Goal: Task Accomplishment & Management: Manage account settings

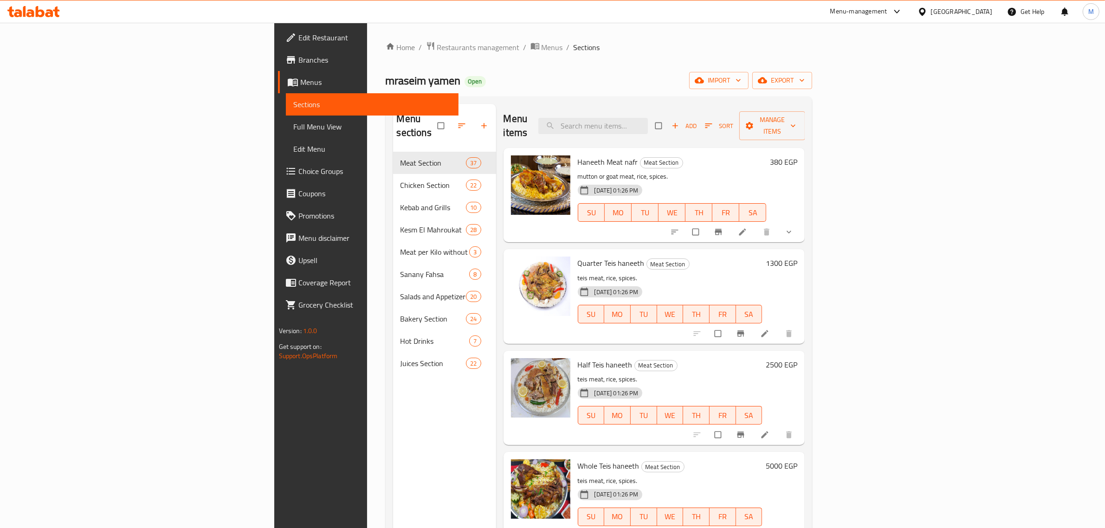
drag, startPoint x: 684, startPoint y: 132, endPoint x: 691, endPoint y: 117, distance: 16.8
click at [685, 131] on div "Menu items Add Sort Manage items" at bounding box center [654, 126] width 302 height 44
click at [648, 118] on input "search" at bounding box center [592, 126] width 109 height 16
paste input "نصف دجاج مظبي"
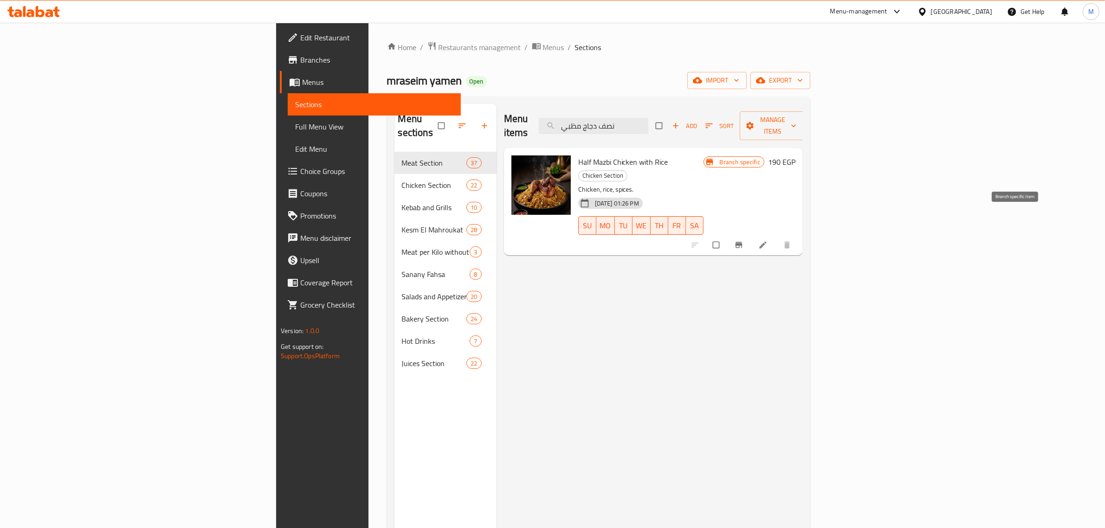
type input "نصف دجاج مظبي"
click at [742, 242] on icon "Branch-specific-item" at bounding box center [738, 245] width 7 height 6
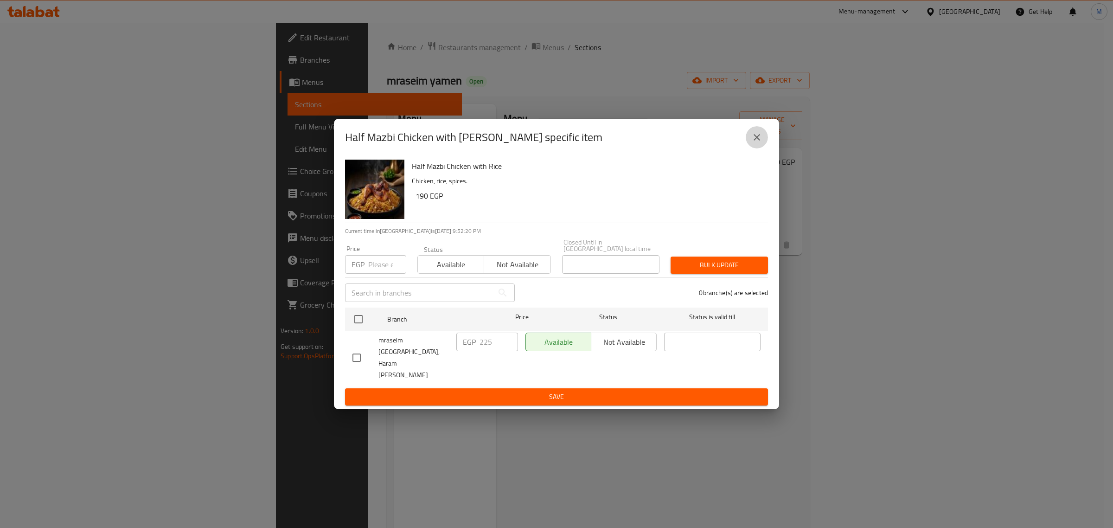
click at [762, 148] on button "close" at bounding box center [757, 137] width 22 height 22
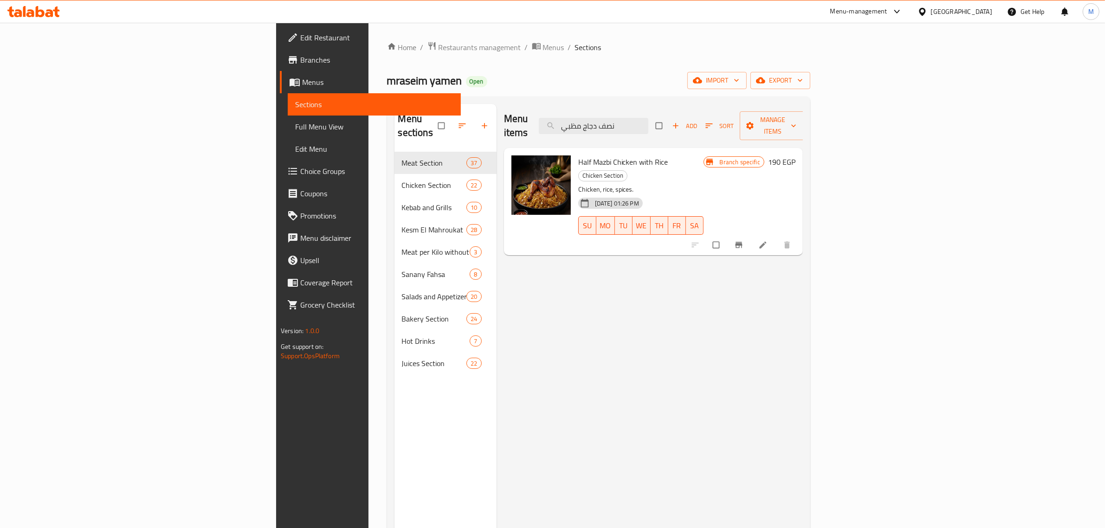
click at [720, 148] on div "Half Mazbi Chicken with Rice Chicken Section Chicken, rice, spices. [DATE] 01:2…" at bounding box center [653, 201] width 299 height 107
click at [648, 126] on input "نصف دجاج مظبي" at bounding box center [593, 126] width 109 height 16
paste input "دجاج مندي كامل"
click at [648, 126] on input "نصف دجاج مظبي" at bounding box center [593, 126] width 109 height 16
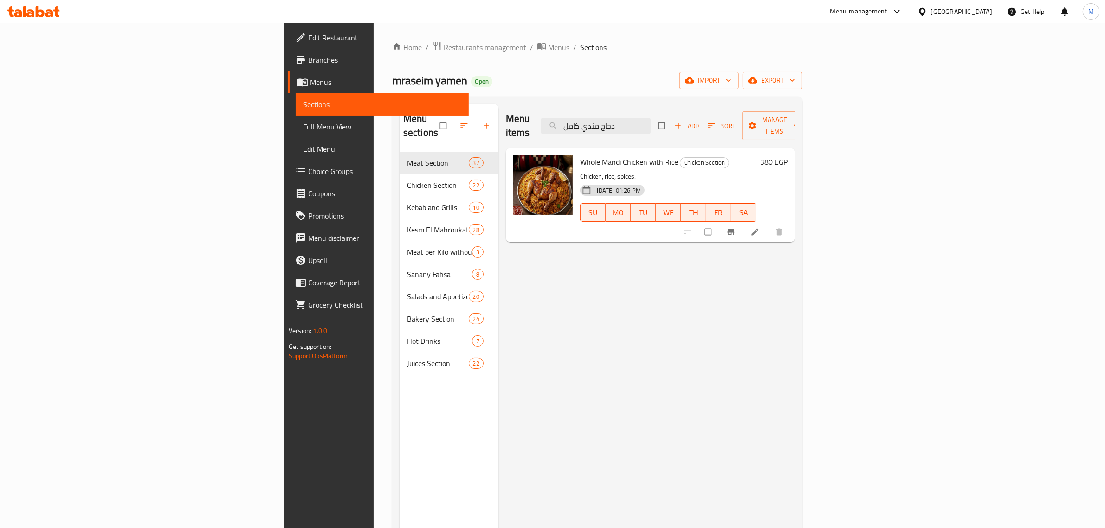
type input "دجاج مندي كامل"
click at [734, 229] on icon "Branch-specific-item" at bounding box center [730, 232] width 7 height 6
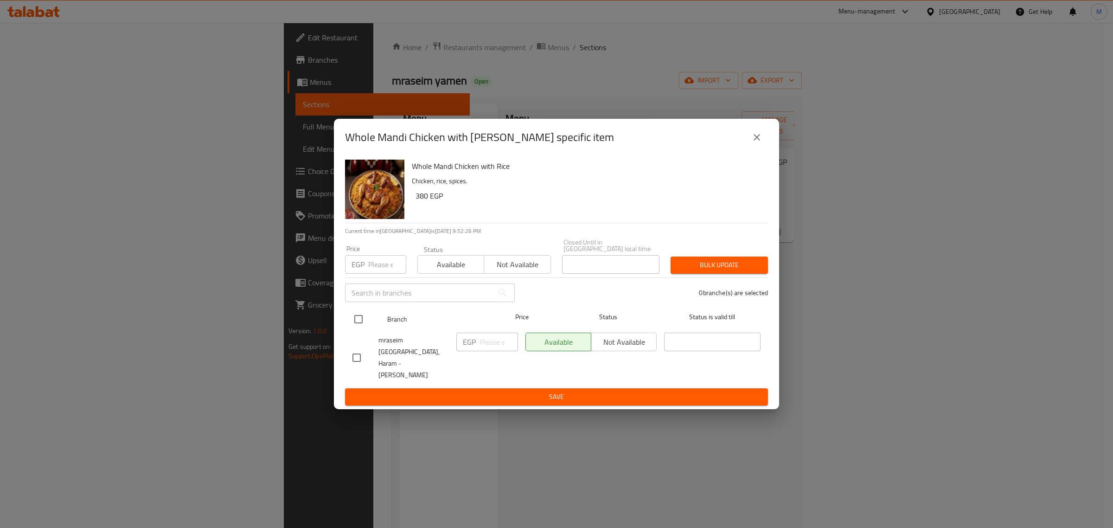
click at [358, 328] on input "checkbox" at bounding box center [358, 318] width 19 height 19
checkbox input "true"
click at [490, 349] on input "number" at bounding box center [499, 342] width 39 height 19
paste input "425.00"
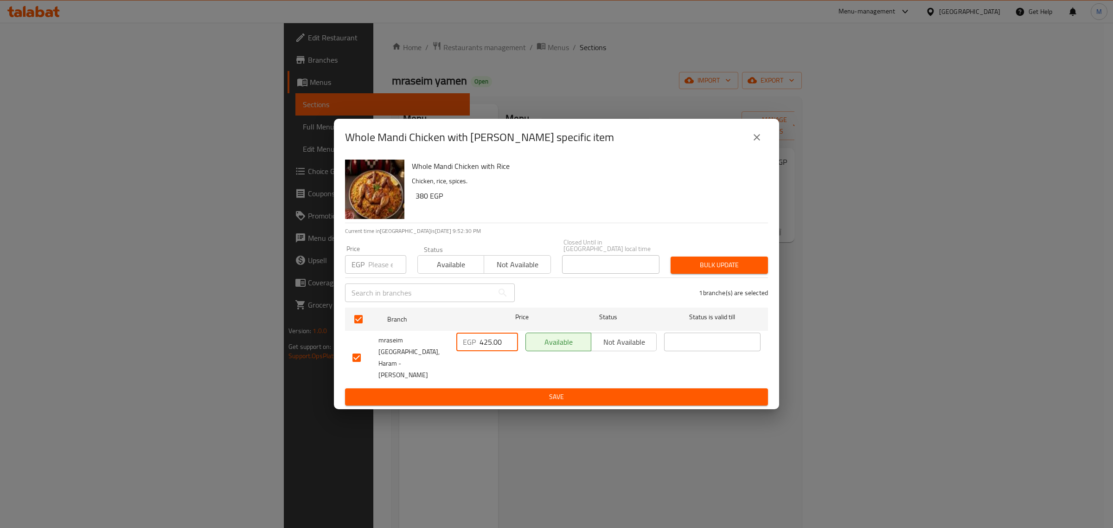
type input "425.00"
click at [495, 398] on div "Whole Mandi Chicken with [PERSON_NAME] specific item Whole Mandi Chicken with R…" at bounding box center [556, 264] width 1113 height 528
click at [499, 389] on button "Save" at bounding box center [556, 396] width 423 height 17
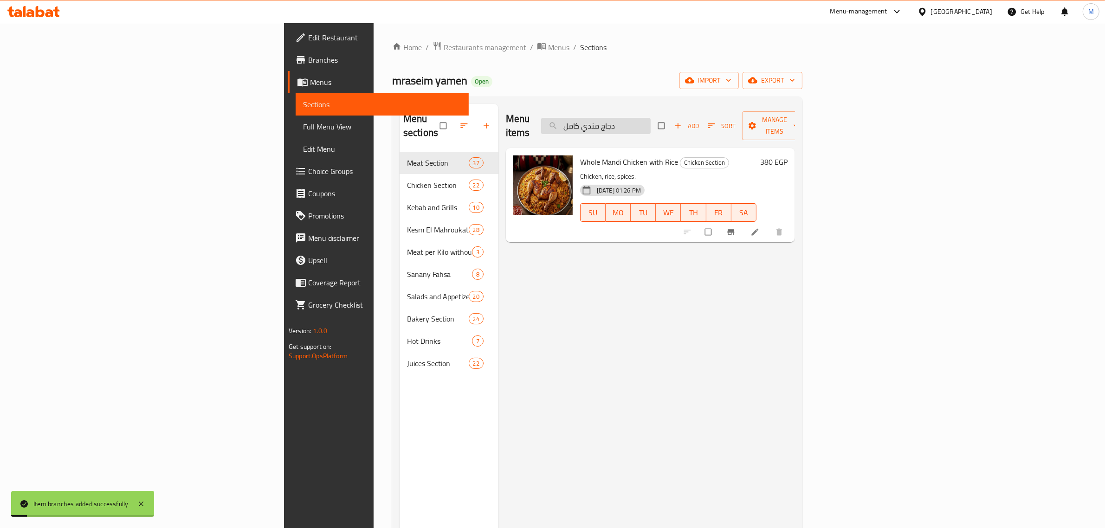
click at [650, 118] on input "دجاج مندي كامل" at bounding box center [595, 126] width 109 height 16
paste input "نصف دجاج مندي"
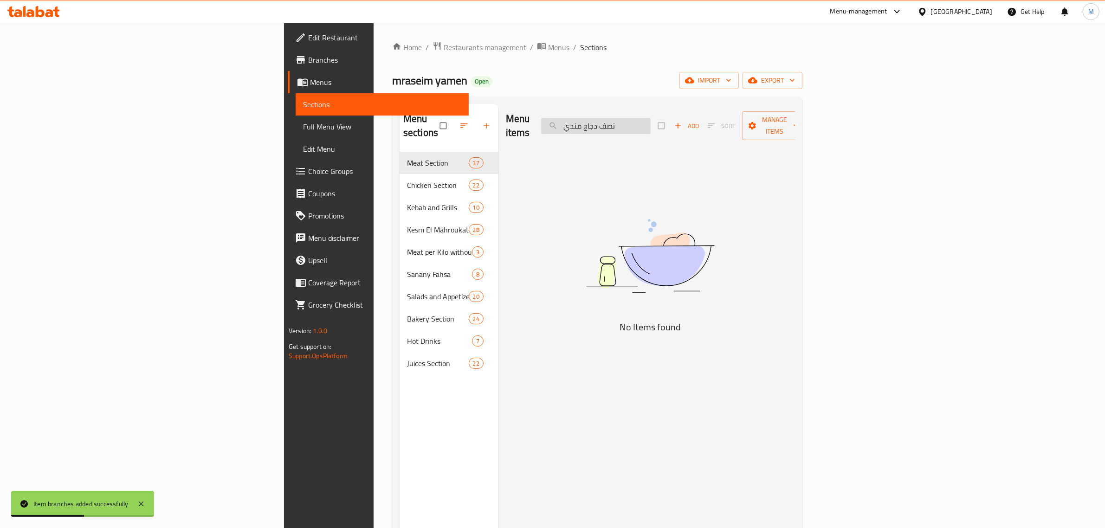
drag, startPoint x: 683, startPoint y: 117, endPoint x: 735, endPoint y: 135, distance: 55.2
click at [650, 119] on input "نصف دجاج مندي" at bounding box center [595, 126] width 109 height 16
click at [650, 125] on input "نصف دجاج مندي" at bounding box center [595, 126] width 109 height 16
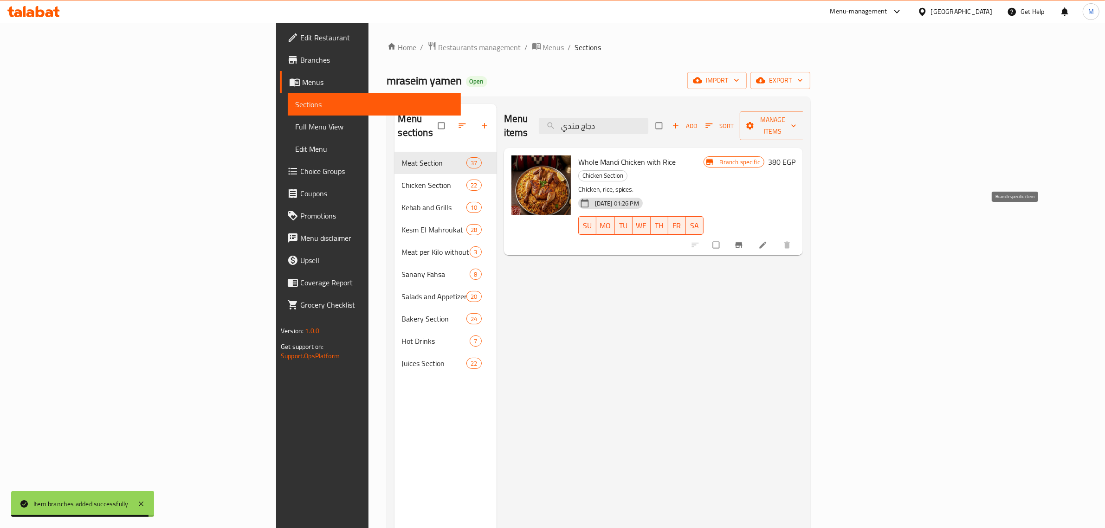
click at [743, 240] on icon "Branch-specific-item" at bounding box center [738, 244] width 9 height 9
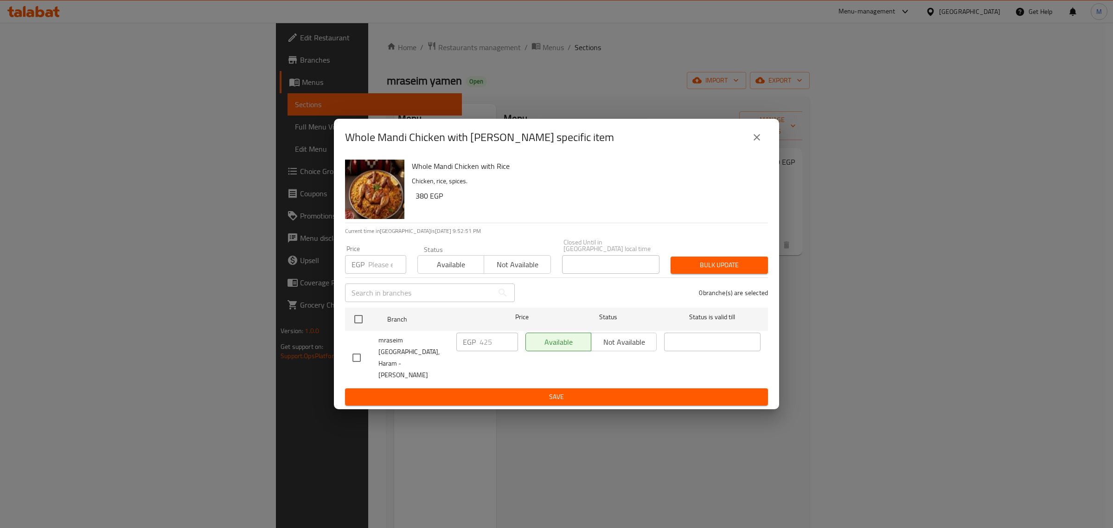
click at [397, 145] on h2 "Whole Mandi Chicken with [PERSON_NAME] specific item" at bounding box center [479, 137] width 269 height 15
copy h2 "Mandi"
click at [748, 148] on button "close" at bounding box center [757, 137] width 22 height 22
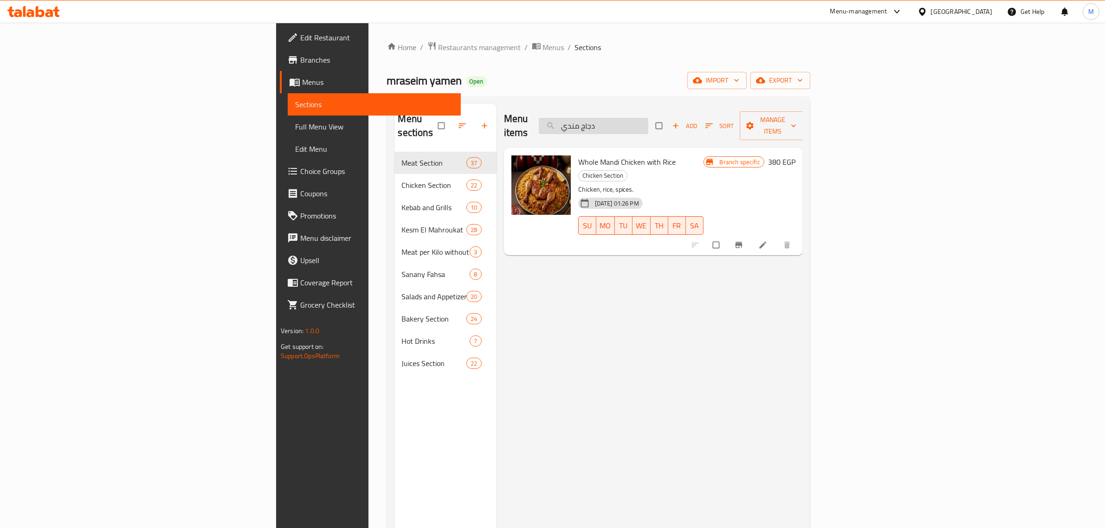
click at [648, 119] on input "دجاج مندي" at bounding box center [593, 126] width 109 height 16
paste input "Mandi"
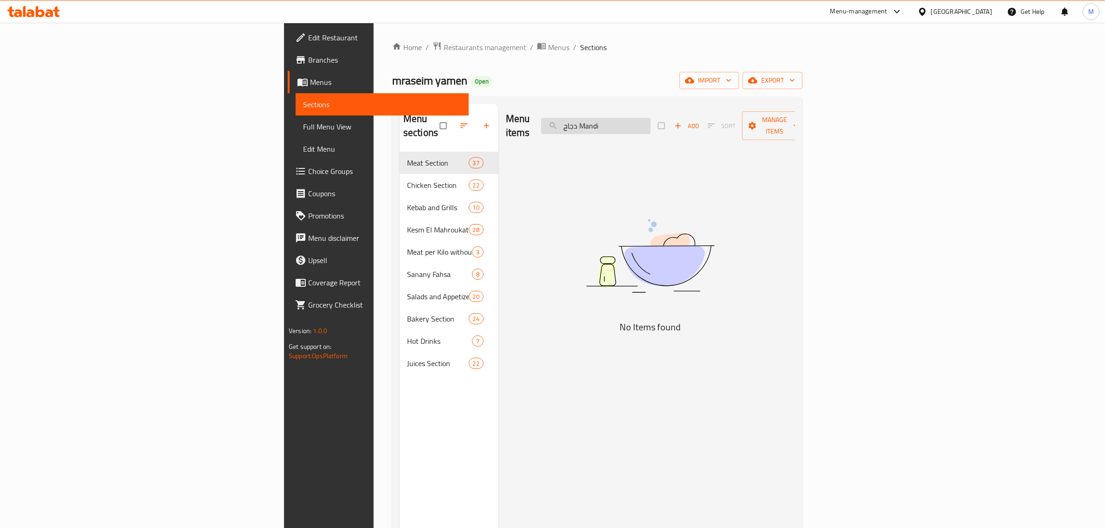
click at [650, 119] on input "دجاج Mandi" at bounding box center [595, 126] width 109 height 16
paste input "search"
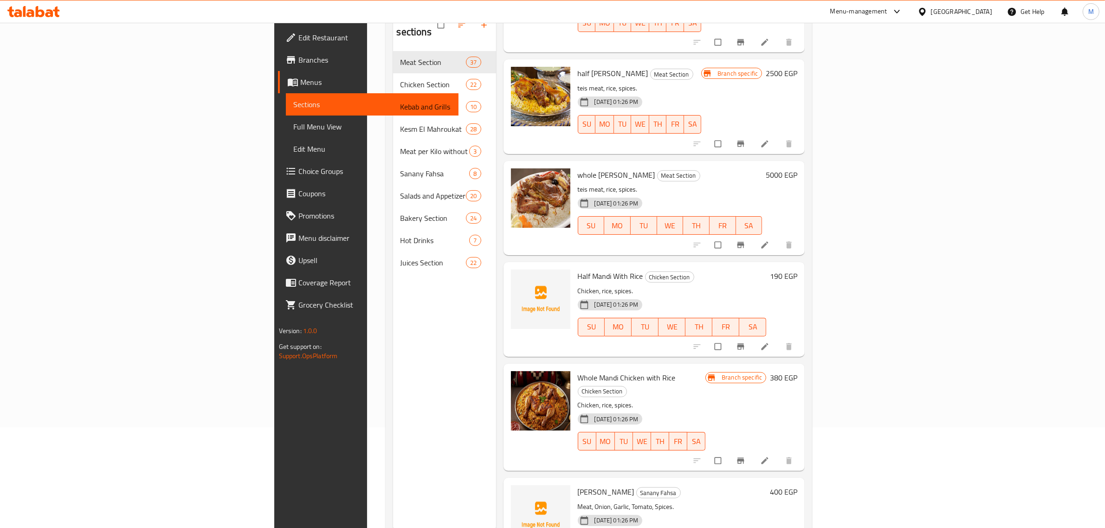
scroll to position [130, 0]
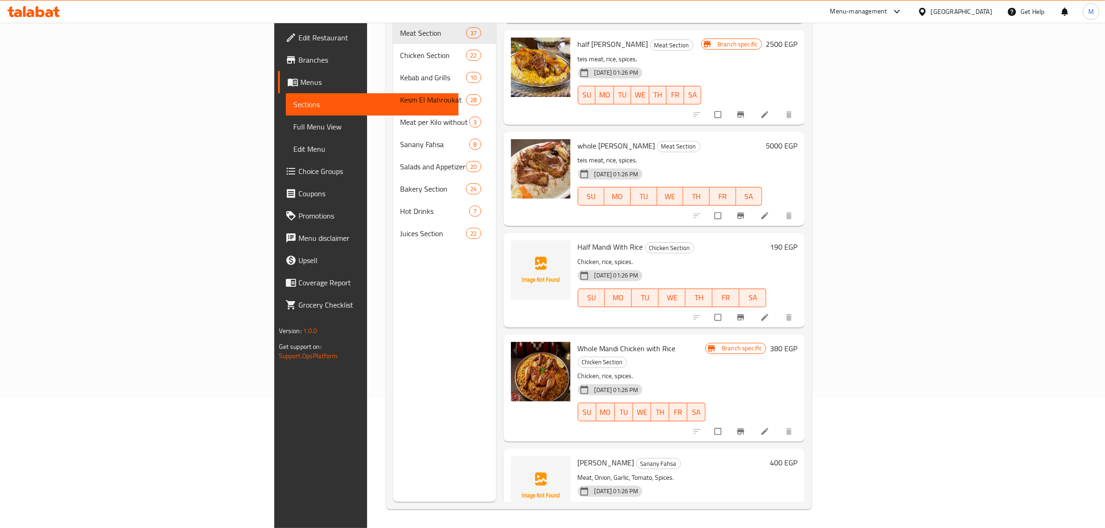
type input "Mandi"
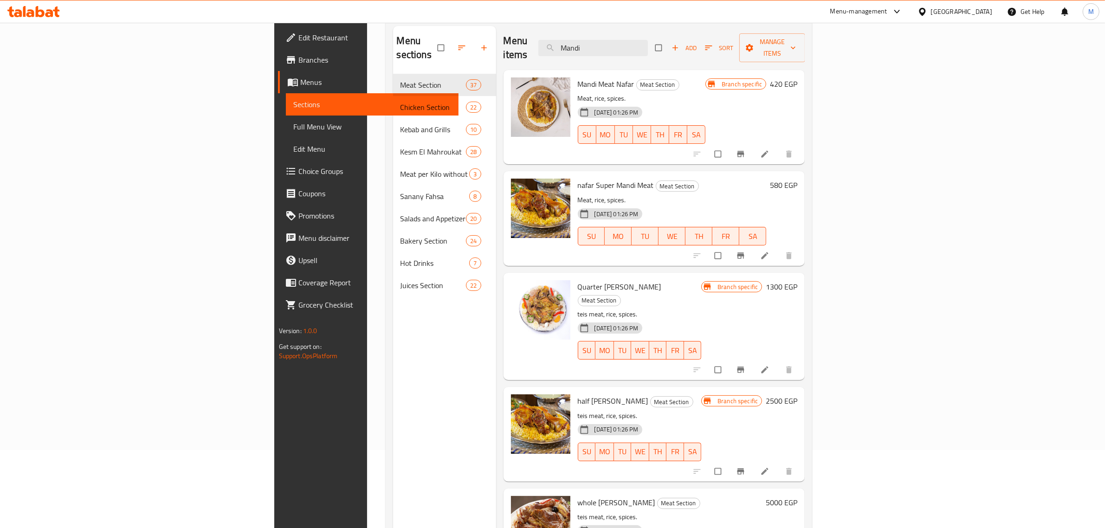
scroll to position [0, 0]
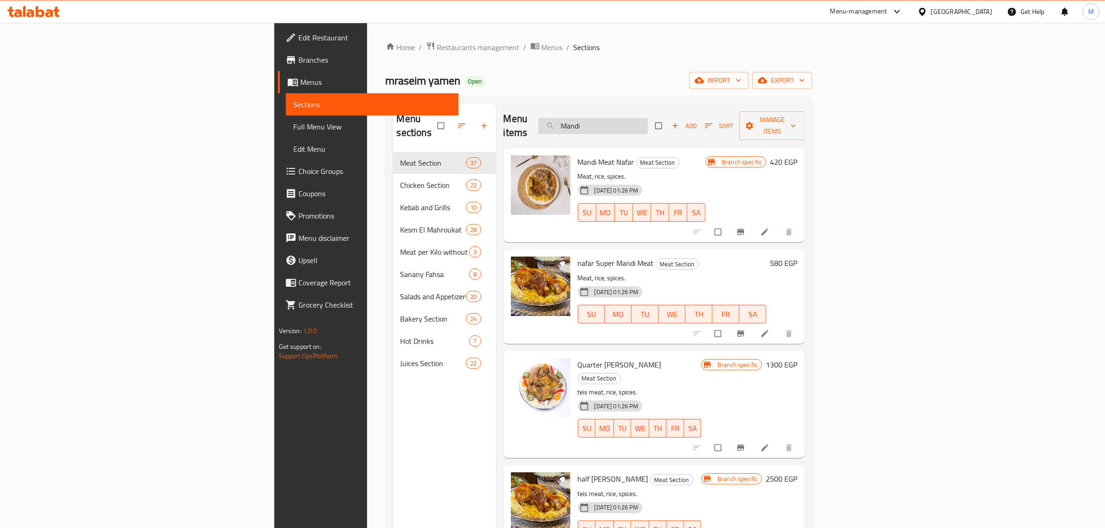
click at [648, 118] on input "Mandi" at bounding box center [592, 126] width 109 height 16
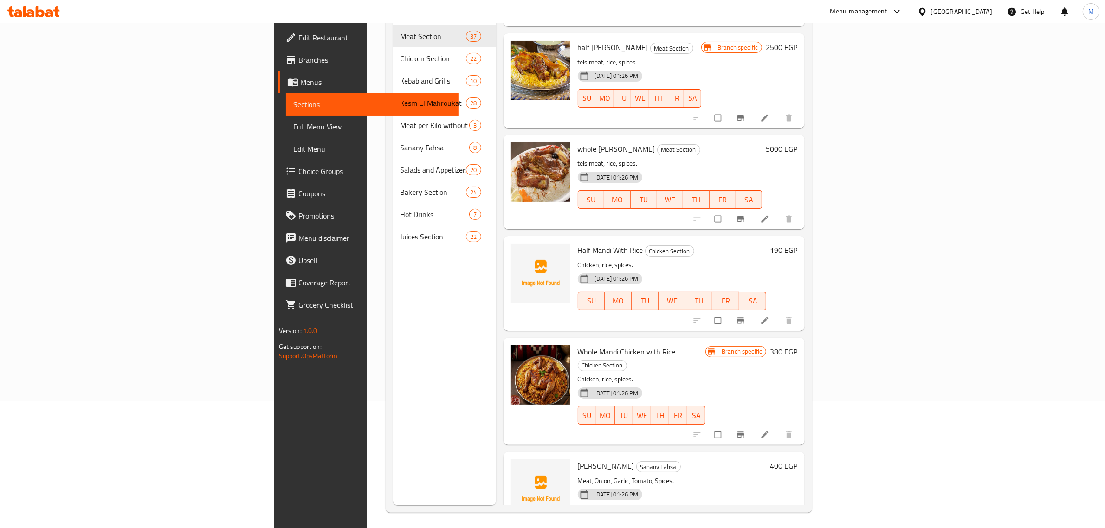
scroll to position [130, 0]
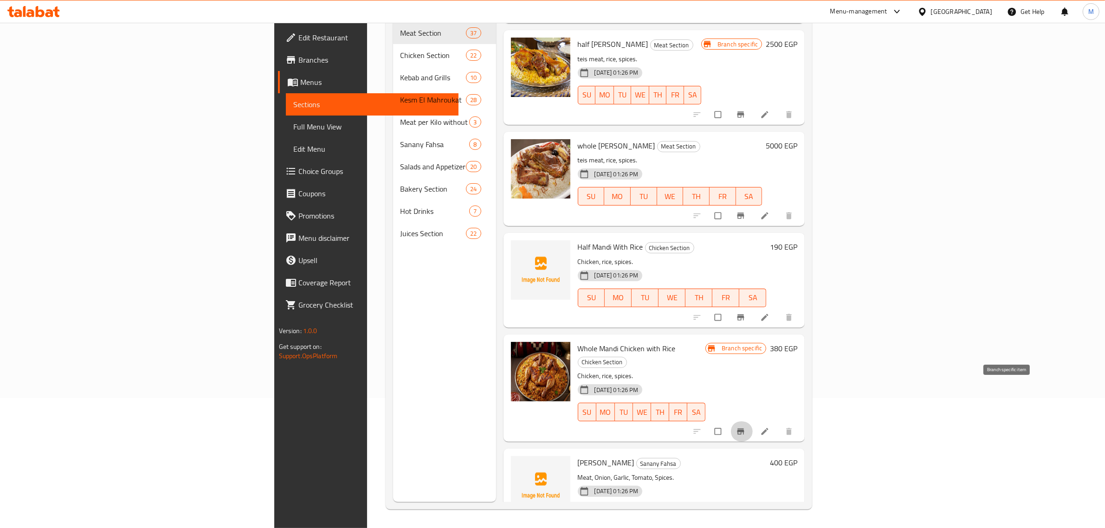
click at [745, 427] on icon "Branch-specific-item" at bounding box center [740, 431] width 9 height 9
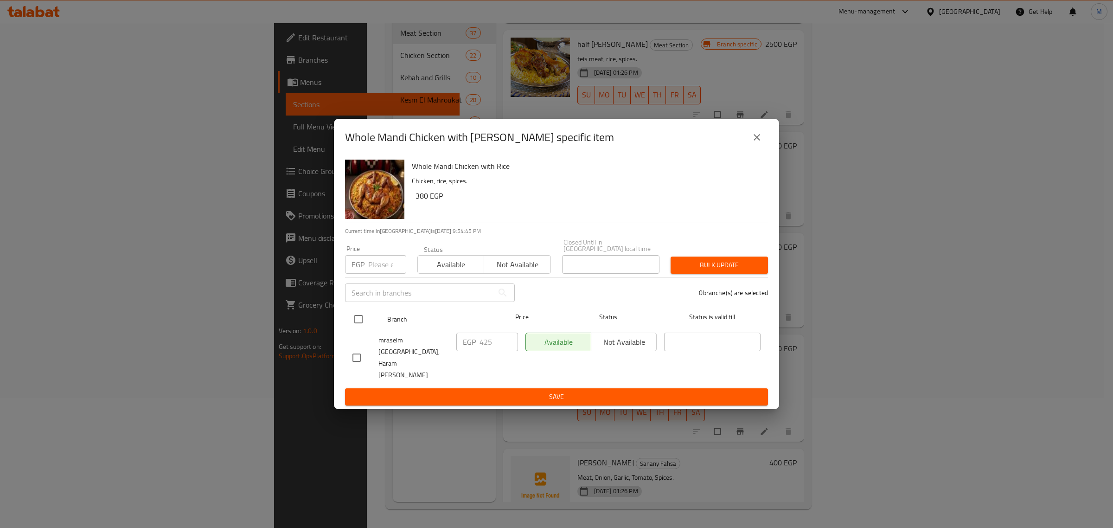
click at [360, 329] on input "checkbox" at bounding box center [358, 318] width 19 height 19
checkbox input "true"
click at [492, 347] on input "425" at bounding box center [499, 342] width 39 height 19
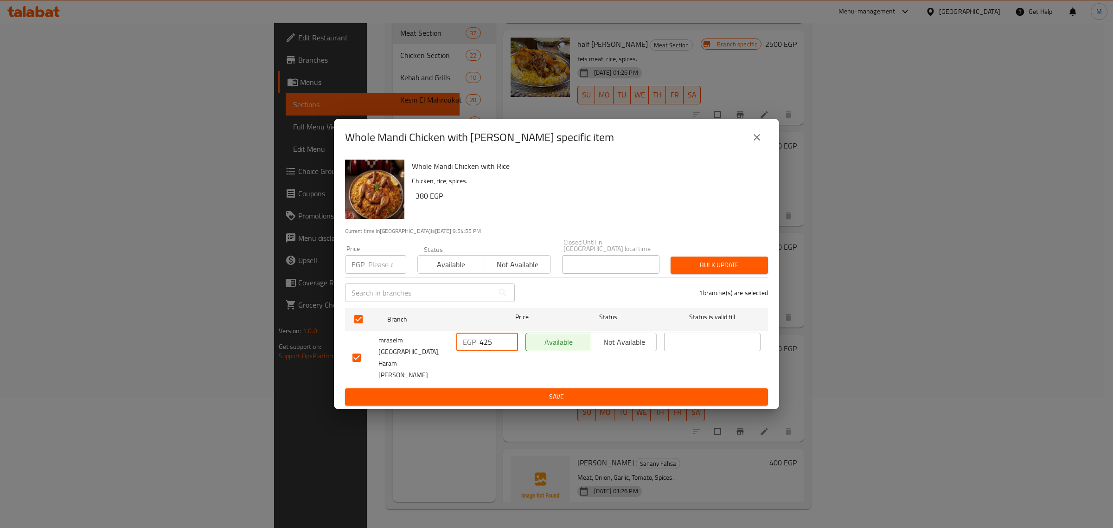
click at [492, 347] on input "425" at bounding box center [499, 342] width 39 height 19
click at [491, 391] on span "Save" at bounding box center [557, 397] width 408 height 12
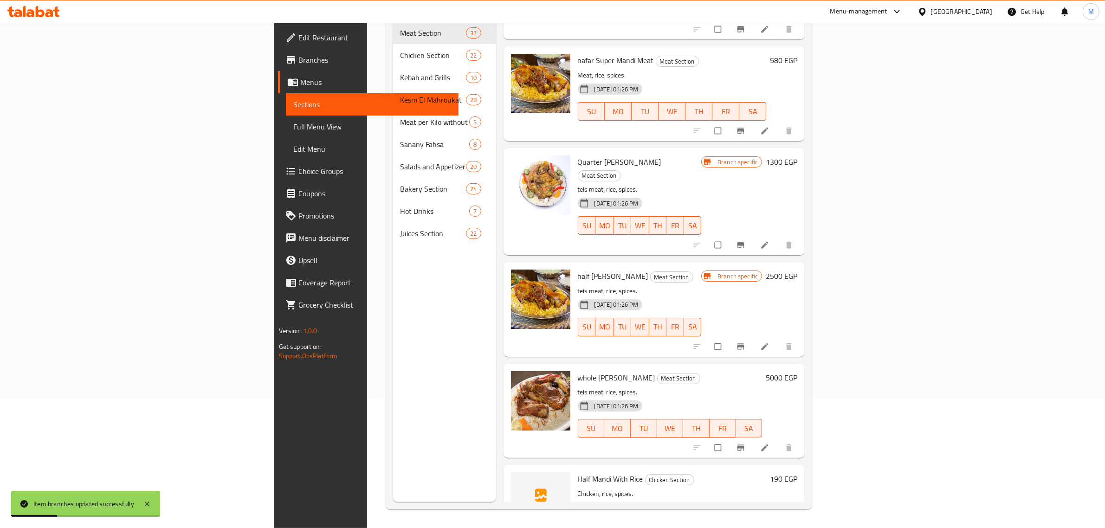
scroll to position [15, 0]
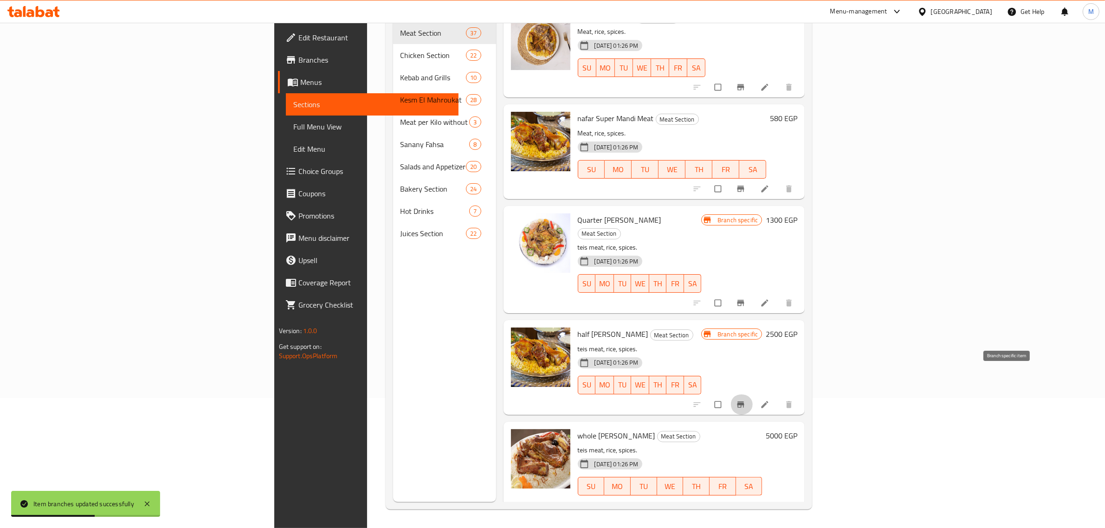
click at [752, 394] on button "Branch-specific-item" at bounding box center [741, 404] width 22 height 20
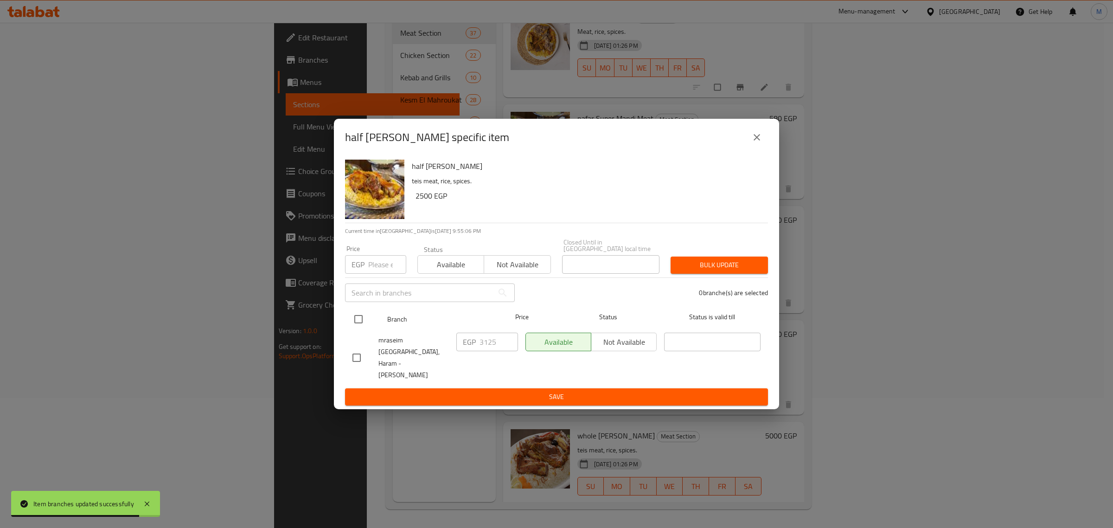
click at [362, 327] on input "checkbox" at bounding box center [358, 318] width 19 height 19
checkbox input "true"
click at [481, 349] on input "3125" at bounding box center [499, 342] width 39 height 19
click at [485, 351] on input "3125" at bounding box center [499, 342] width 39 height 19
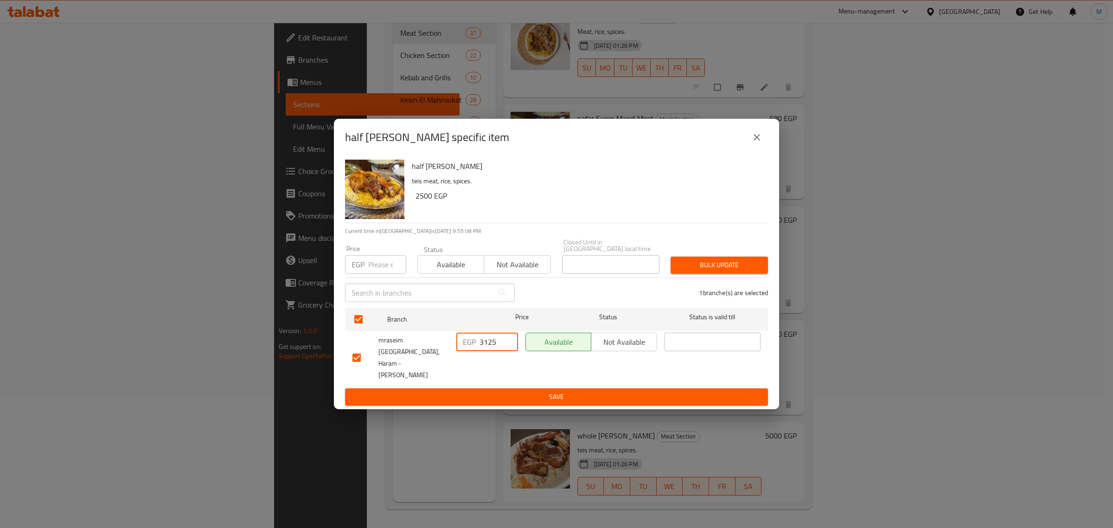
click at [485, 351] on input "3125" at bounding box center [499, 342] width 39 height 19
click at [502, 391] on span "Save" at bounding box center [557, 397] width 408 height 12
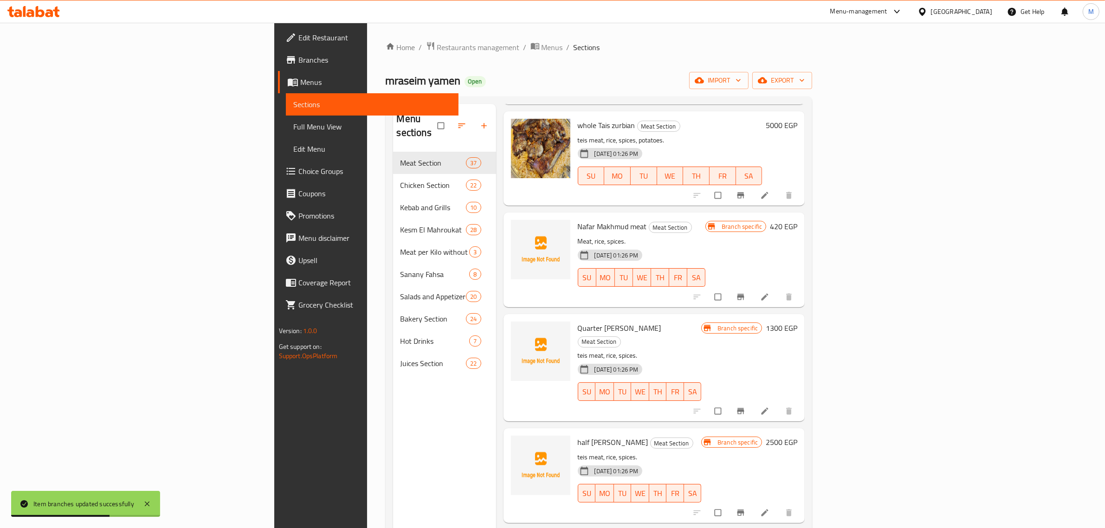
scroll to position [3074, 0]
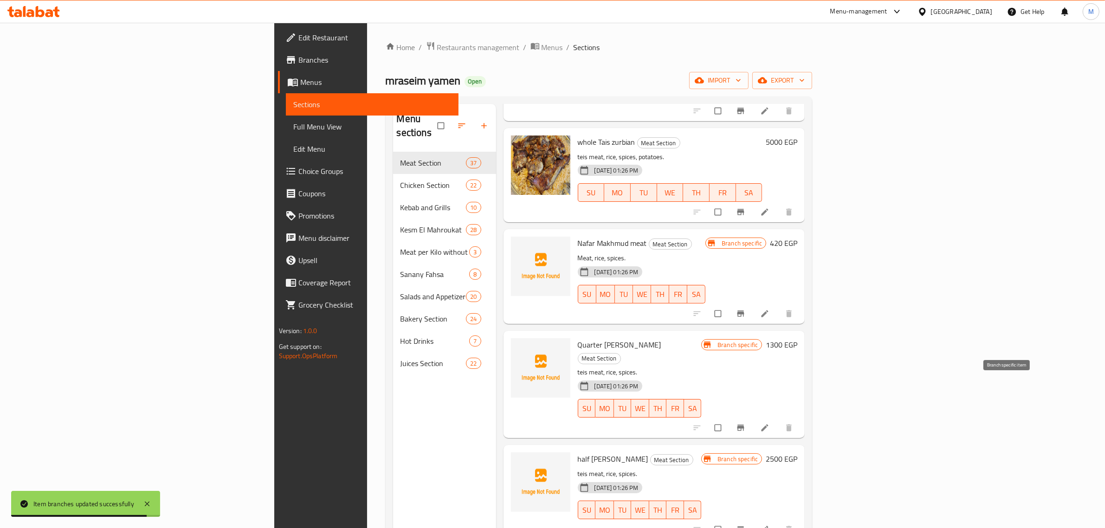
click at [745, 423] on icon "Branch-specific-item" at bounding box center [740, 427] width 9 height 9
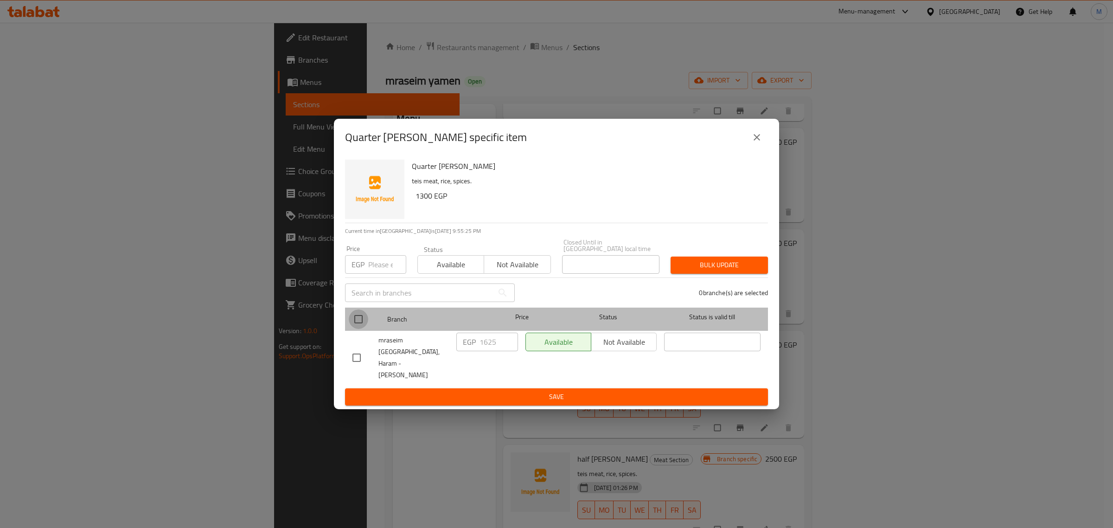
click at [360, 329] on input "checkbox" at bounding box center [358, 318] width 19 height 19
checkbox input "true"
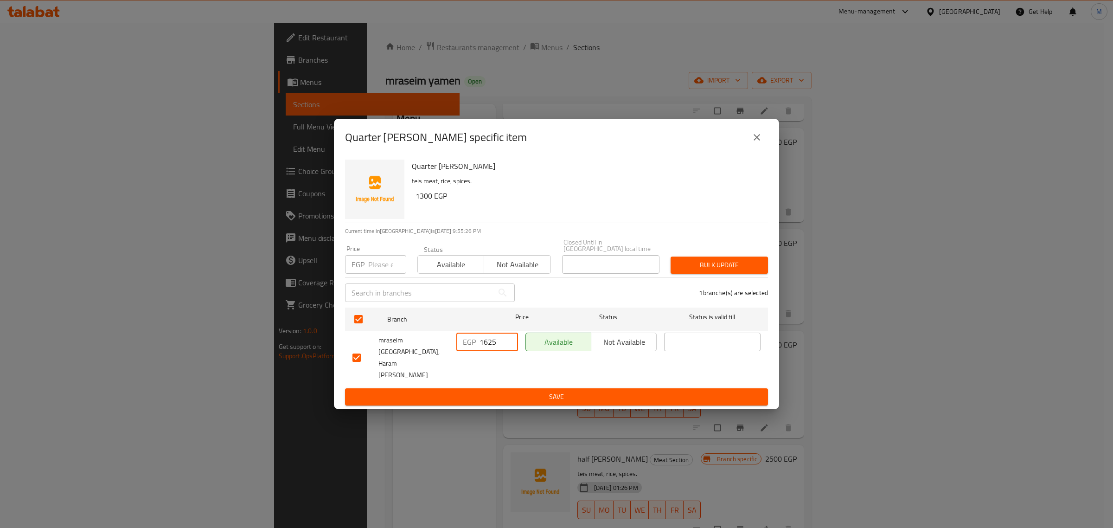
click at [490, 349] on input "1625" at bounding box center [499, 342] width 39 height 19
click at [513, 391] on span "Save" at bounding box center [557, 397] width 408 height 12
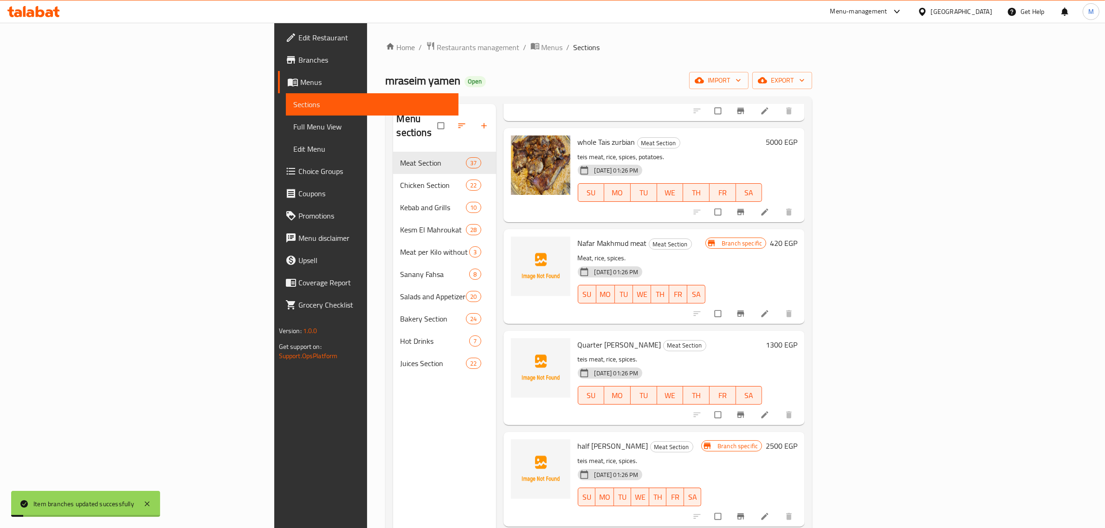
scroll to position [3243, 0]
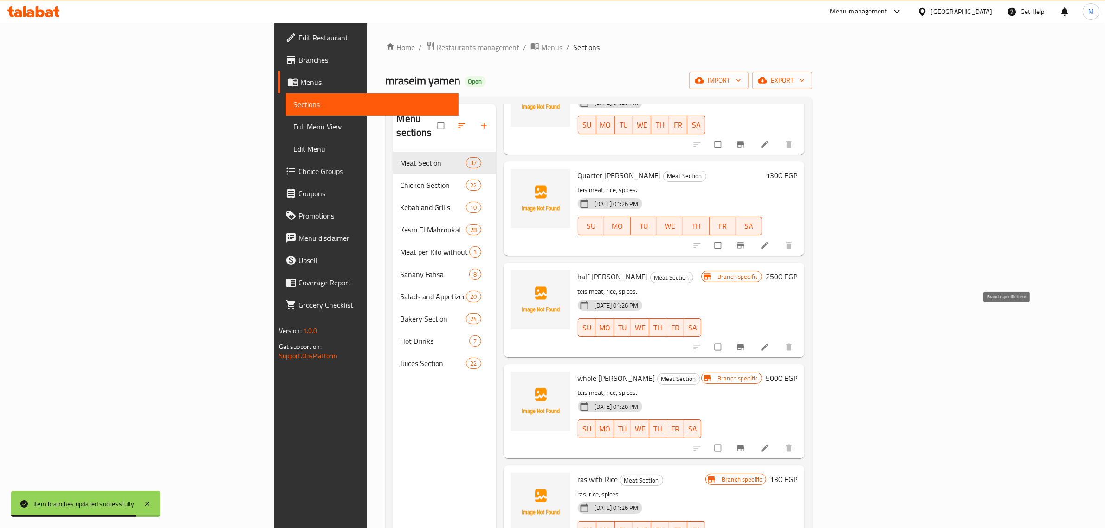
click at [745, 342] on icon "Branch-specific-item" at bounding box center [740, 346] width 9 height 9
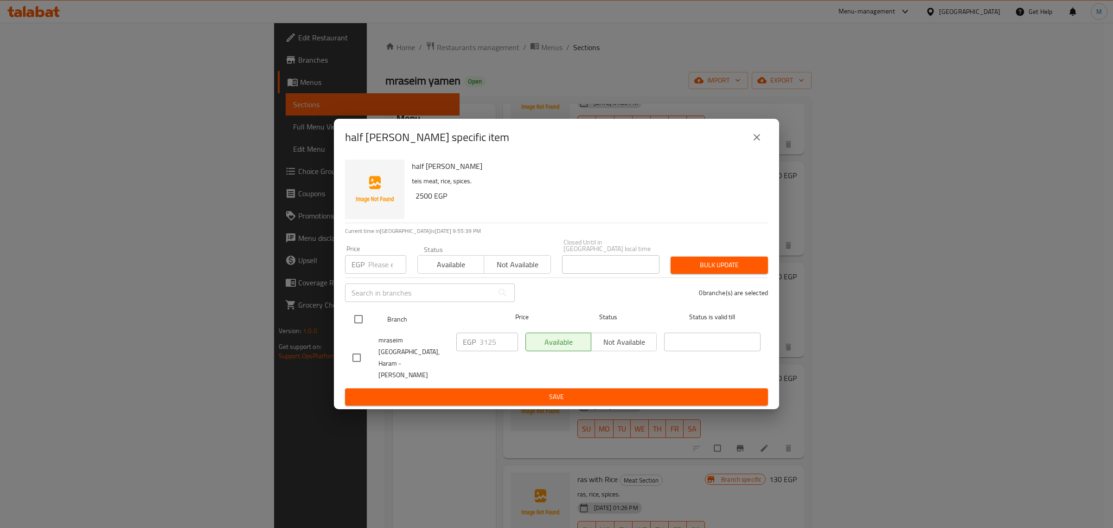
click at [358, 322] on input "checkbox" at bounding box center [358, 318] width 19 height 19
checkbox input "true"
click at [486, 351] on input "3125" at bounding box center [499, 342] width 39 height 19
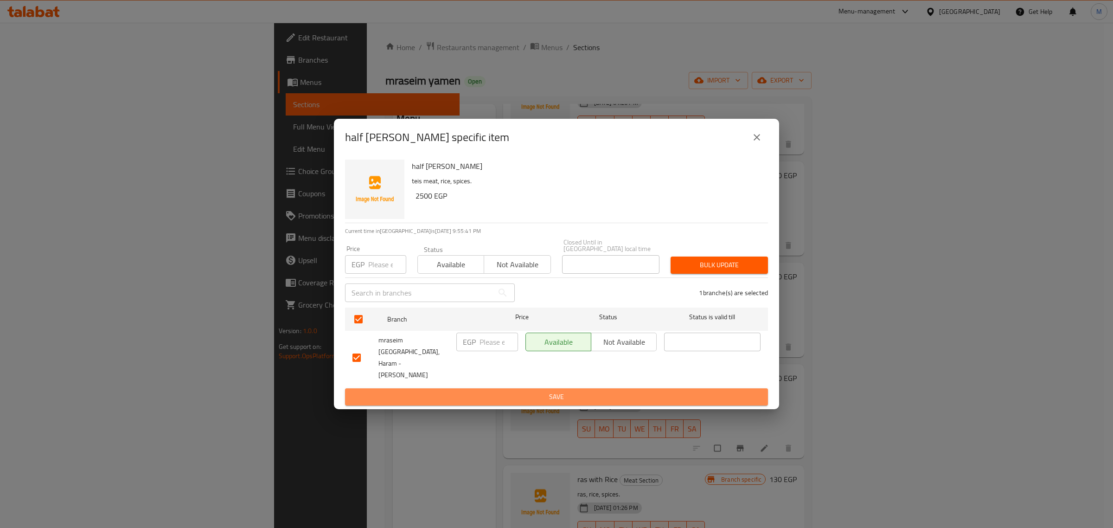
click at [526, 391] on span "Save" at bounding box center [557, 397] width 408 height 12
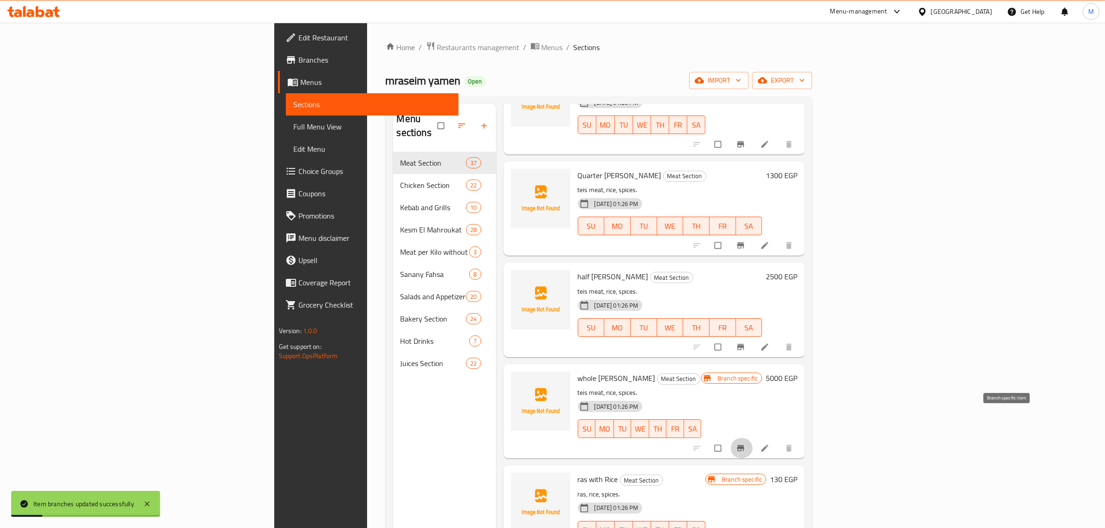
click at [752, 438] on button "Branch-specific-item" at bounding box center [741, 448] width 22 height 20
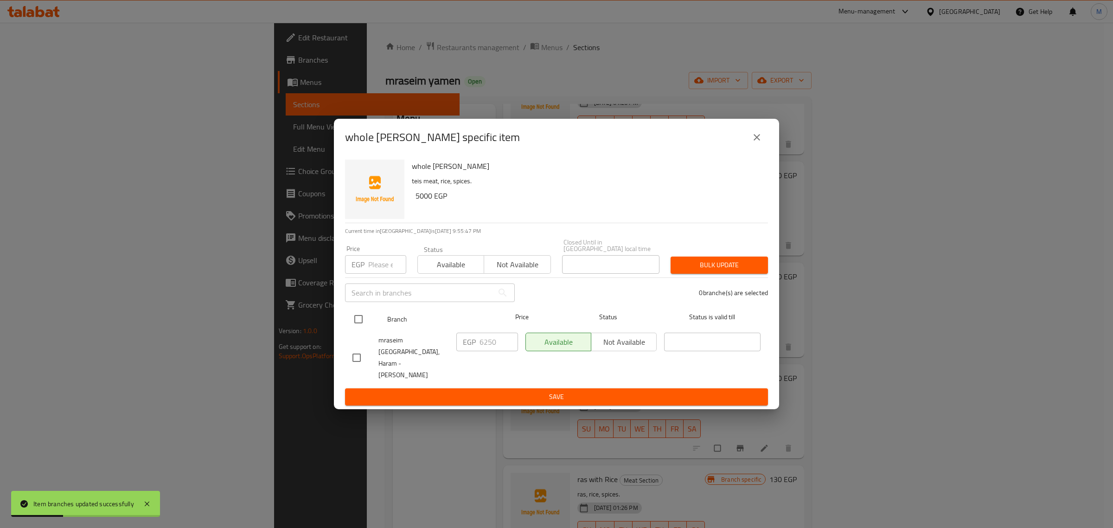
click at [360, 329] on input "checkbox" at bounding box center [358, 318] width 19 height 19
checkbox input "true"
drag, startPoint x: 473, startPoint y: 351, endPoint x: 484, endPoint y: 353, distance: 10.8
click at [475, 347] on p "EGP" at bounding box center [469, 341] width 13 height 11
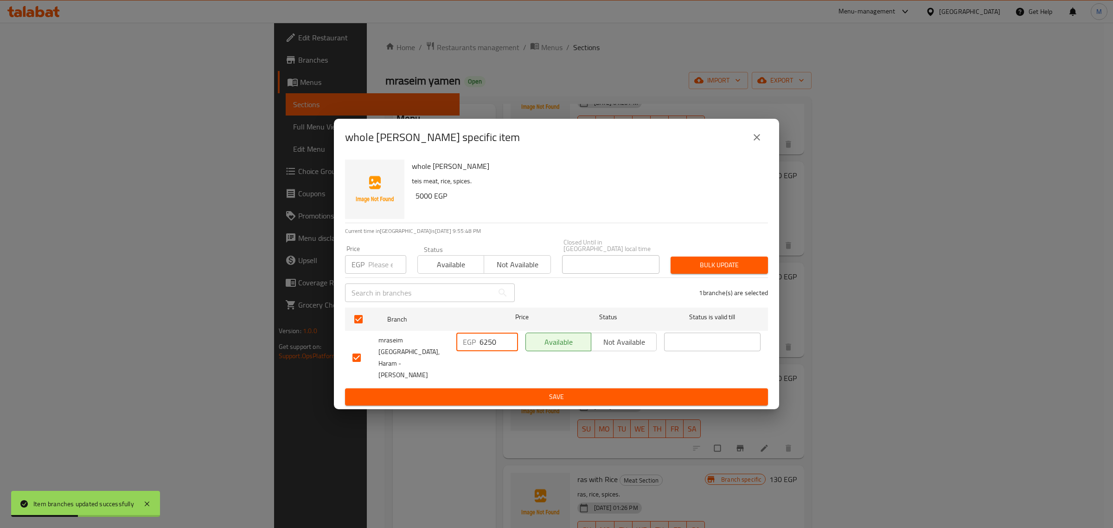
click at [484, 351] on input "6250" at bounding box center [499, 342] width 39 height 19
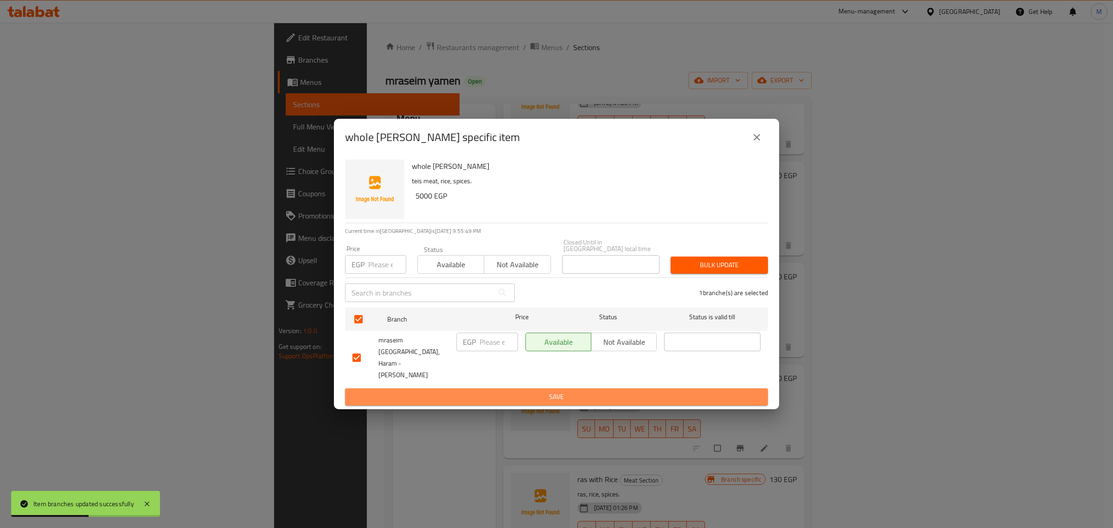
click at [495, 391] on span "Save" at bounding box center [557, 397] width 408 height 12
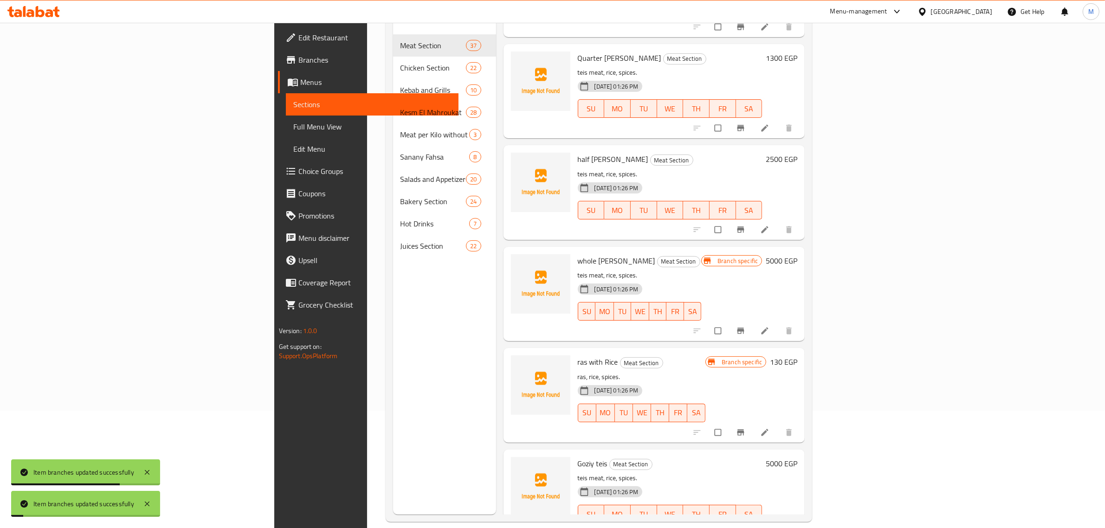
scroll to position [130, 0]
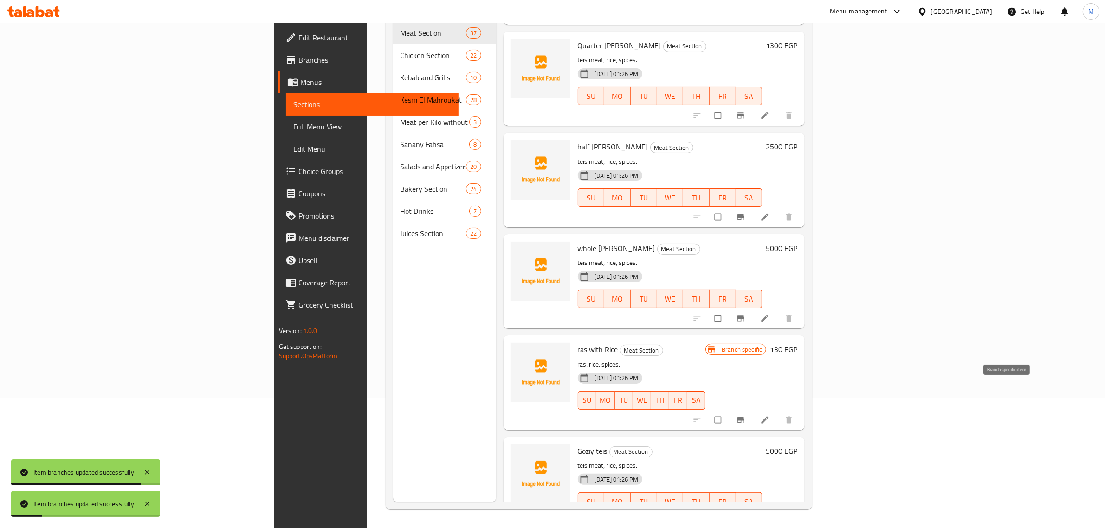
click at [745, 415] on icon "Branch-specific-item" at bounding box center [740, 419] width 9 height 9
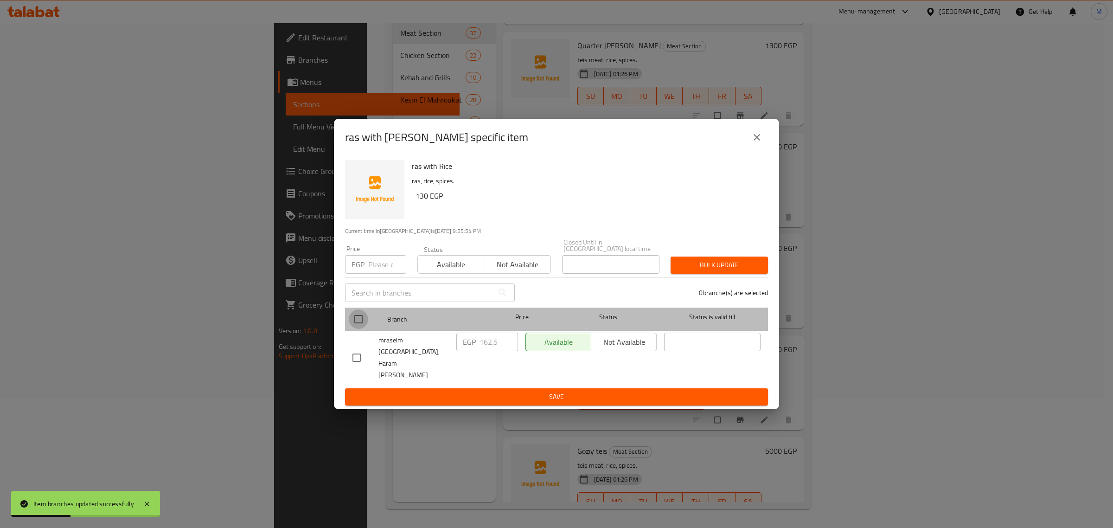
click at [360, 329] on input "checkbox" at bounding box center [358, 318] width 19 height 19
checkbox input "true"
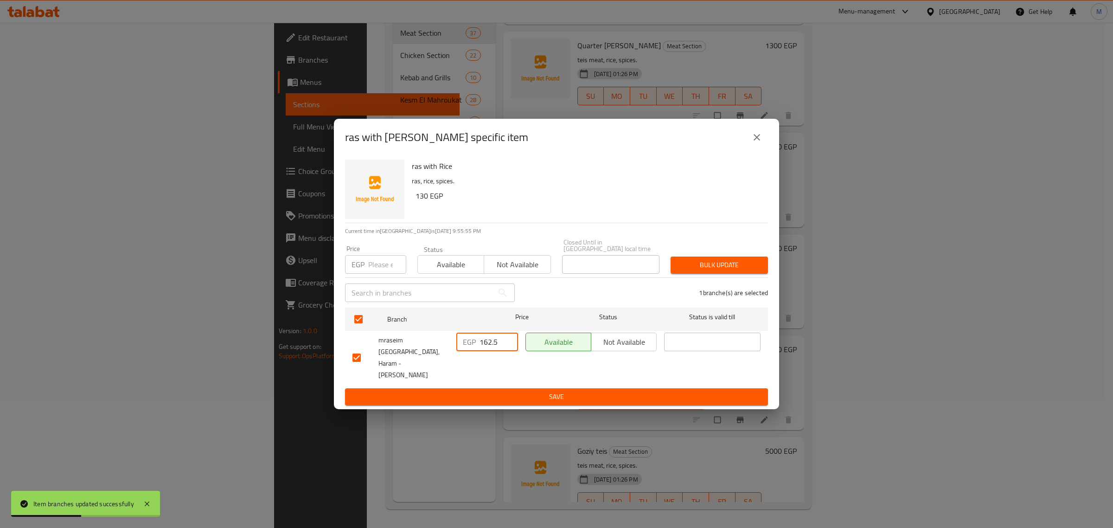
click at [482, 347] on input "162.5" at bounding box center [499, 342] width 39 height 19
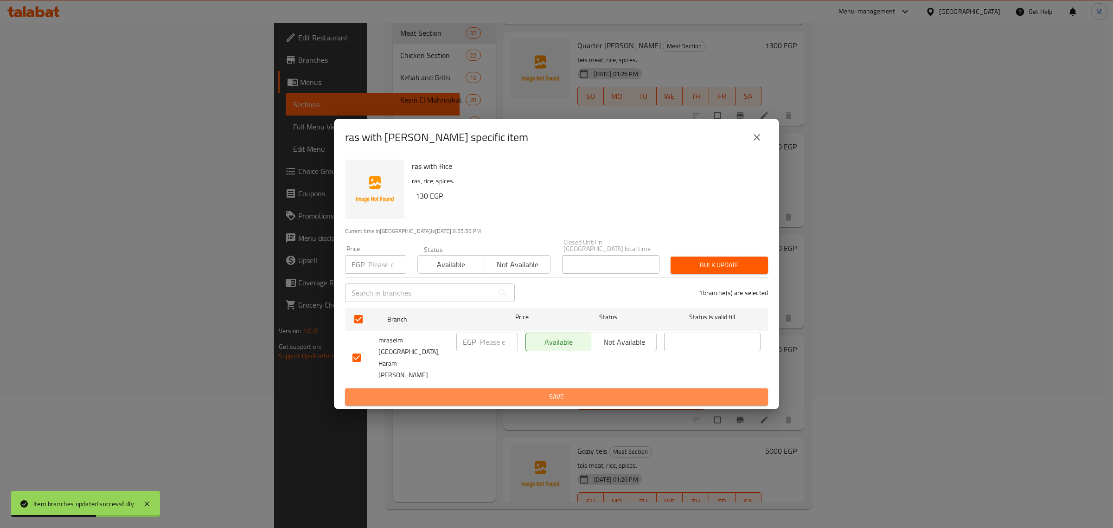
click at [539, 391] on span "Save" at bounding box center [557, 397] width 408 height 12
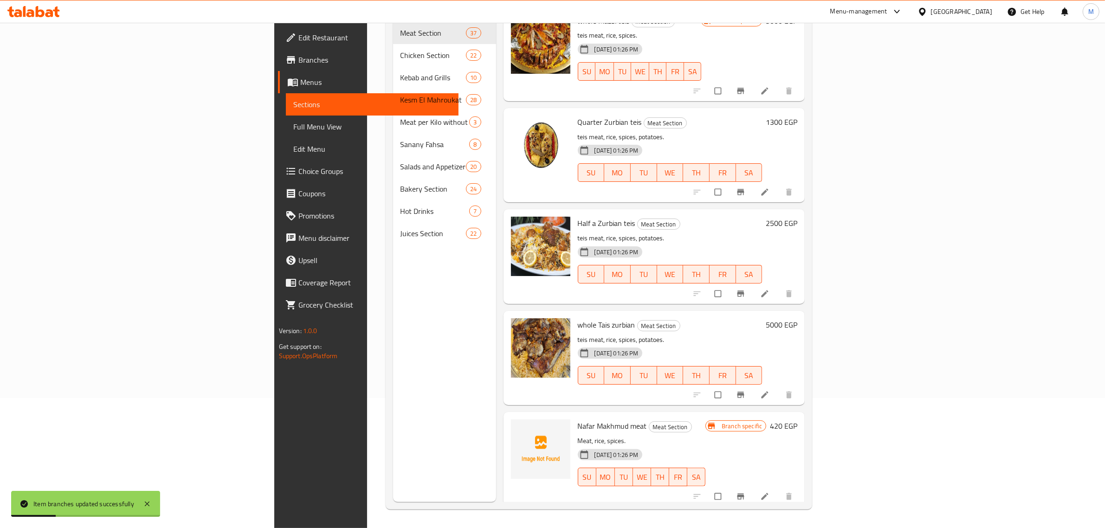
scroll to position [2779, 0]
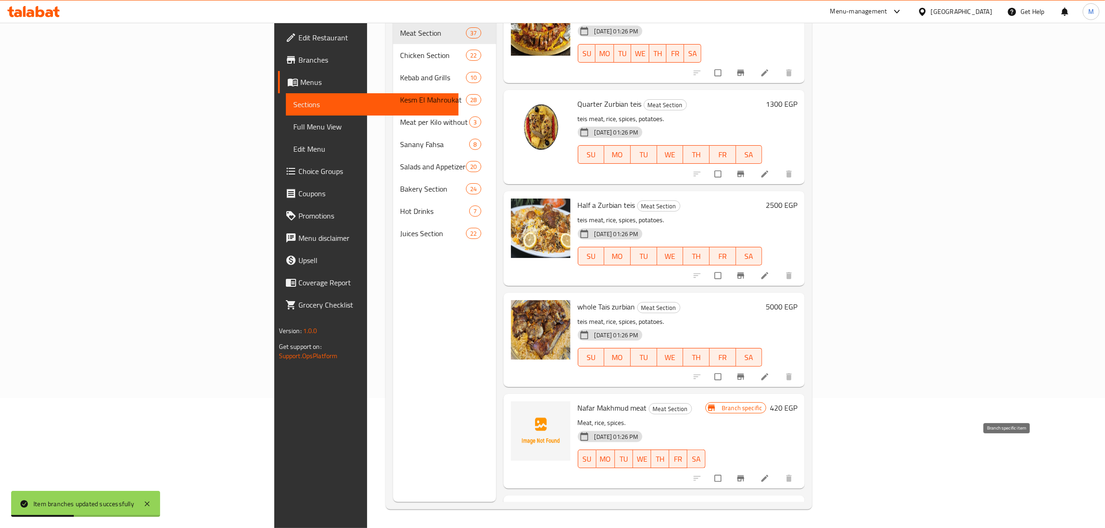
click at [744, 475] on icon "Branch-specific-item" at bounding box center [740, 478] width 7 height 6
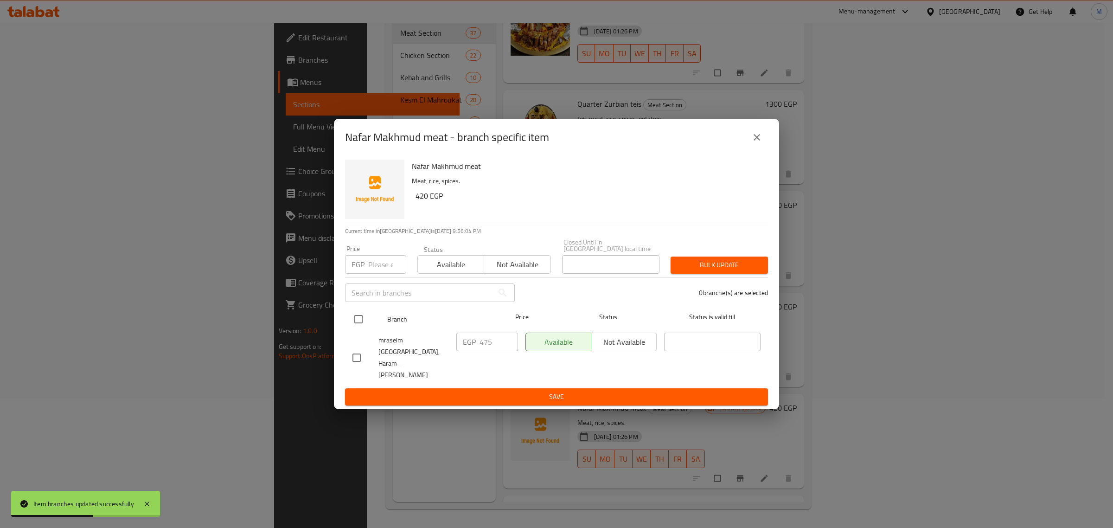
click at [360, 329] on input "checkbox" at bounding box center [358, 318] width 19 height 19
checkbox input "true"
click at [499, 348] on input "475" at bounding box center [499, 342] width 39 height 19
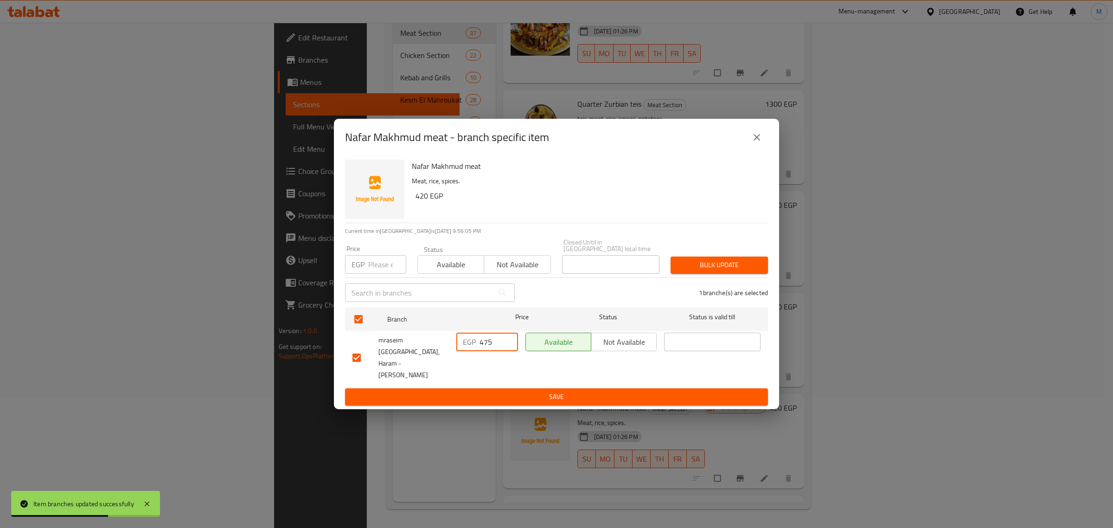
click at [499, 348] on input "475" at bounding box center [499, 342] width 39 height 19
click at [510, 391] on span "Save" at bounding box center [557, 397] width 408 height 12
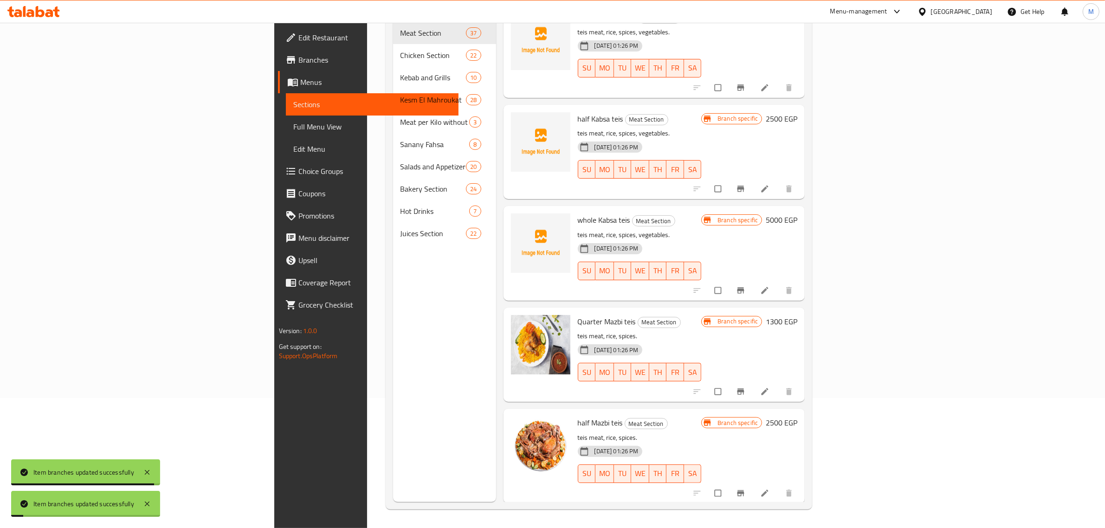
scroll to position [2025, 0]
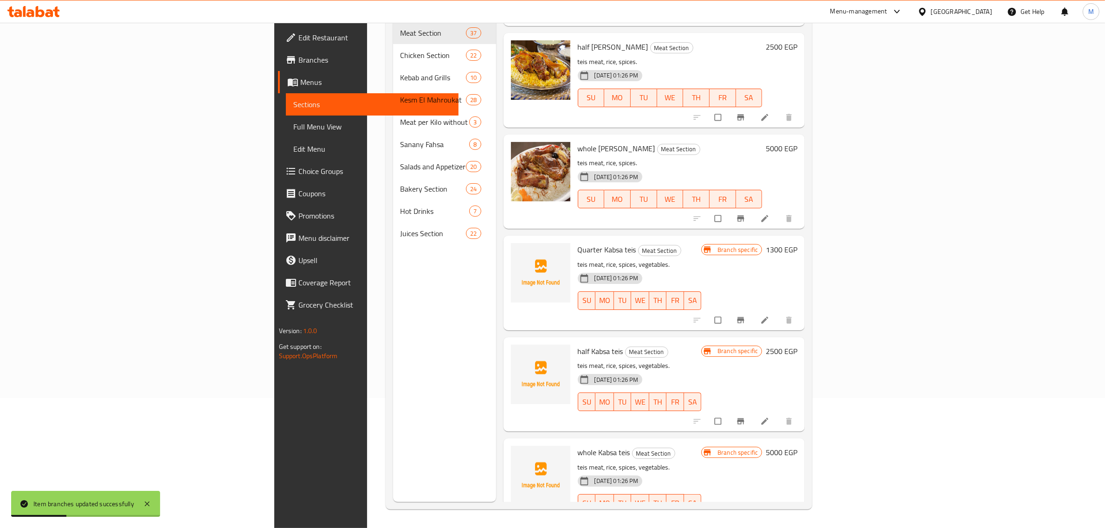
click at [752, 310] on button "Branch-specific-item" at bounding box center [741, 320] width 22 height 20
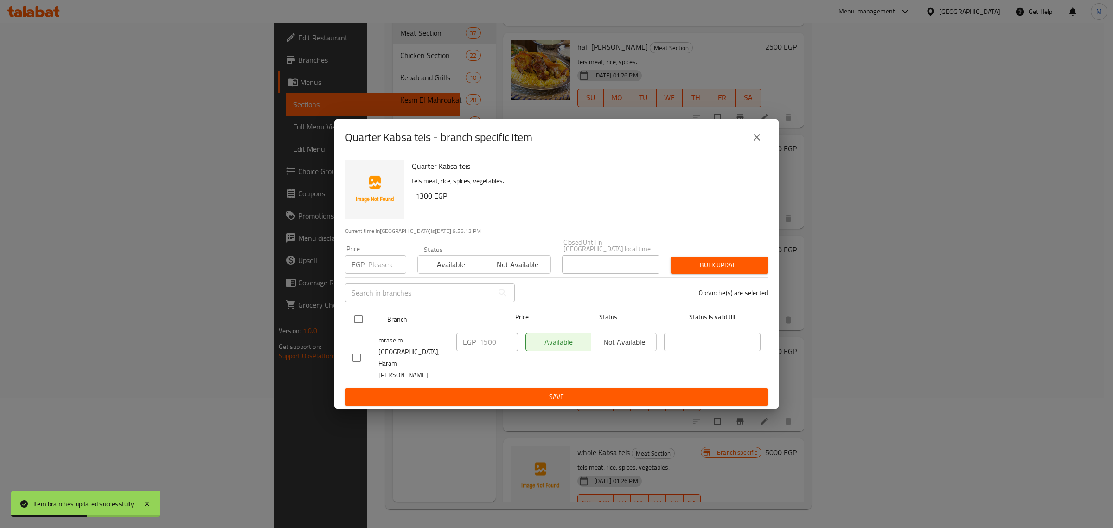
click at [362, 329] on input "checkbox" at bounding box center [358, 318] width 19 height 19
checkbox input "true"
click at [498, 351] on input "1500" at bounding box center [499, 342] width 39 height 19
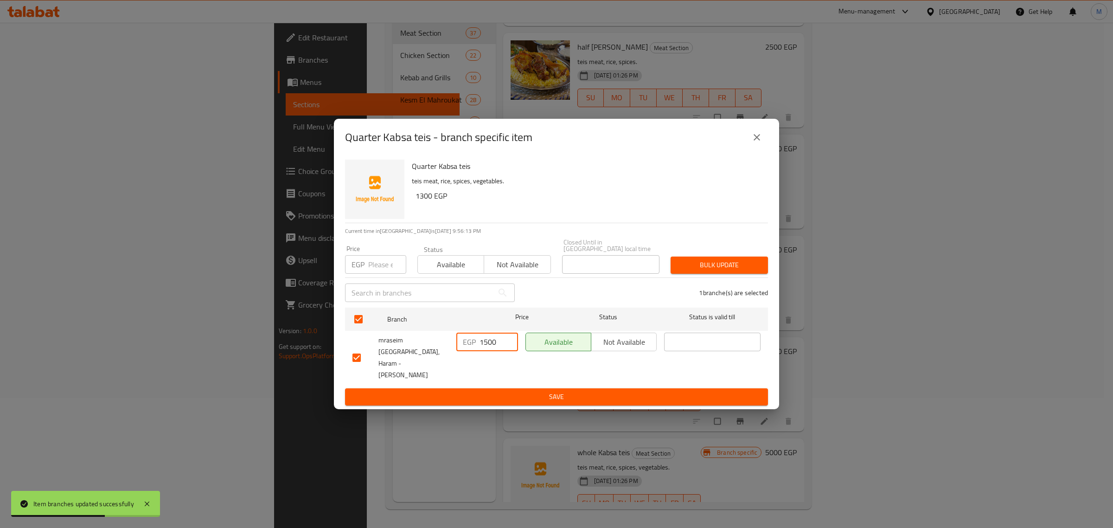
click at [498, 351] on input "1500" at bounding box center [499, 342] width 39 height 19
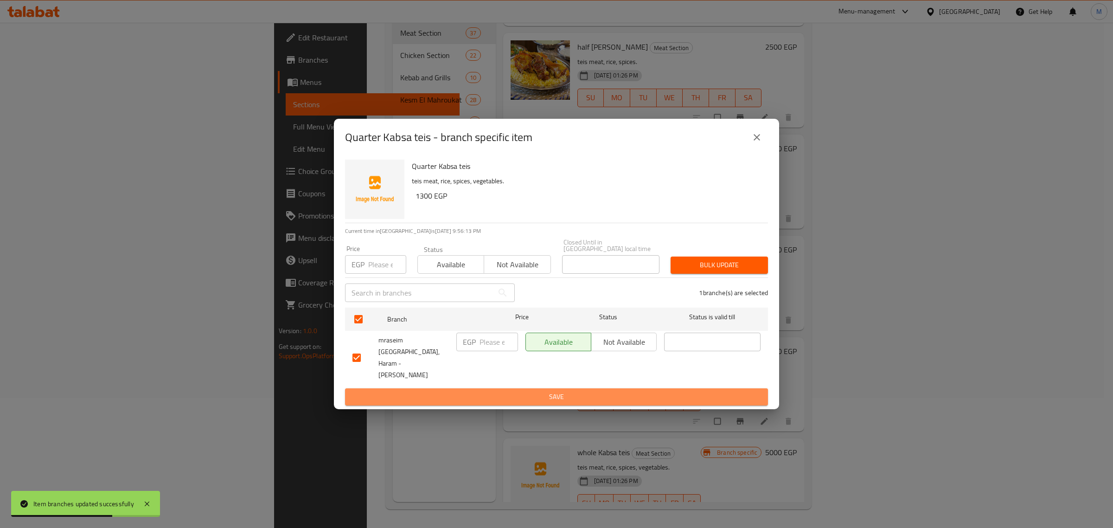
click at [508, 391] on span "Save" at bounding box center [557, 397] width 408 height 12
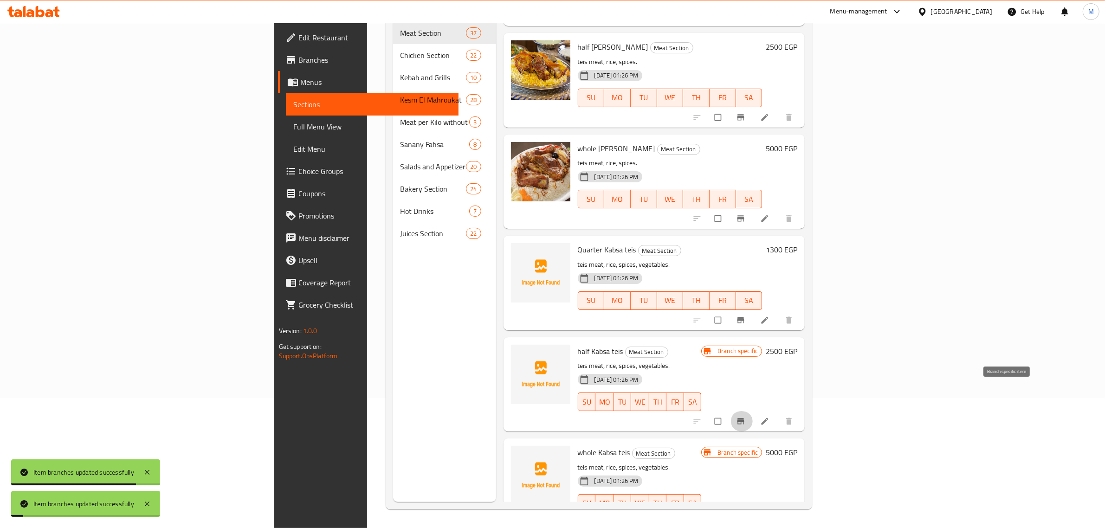
click at [752, 411] on button "Branch-specific-item" at bounding box center [741, 421] width 22 height 20
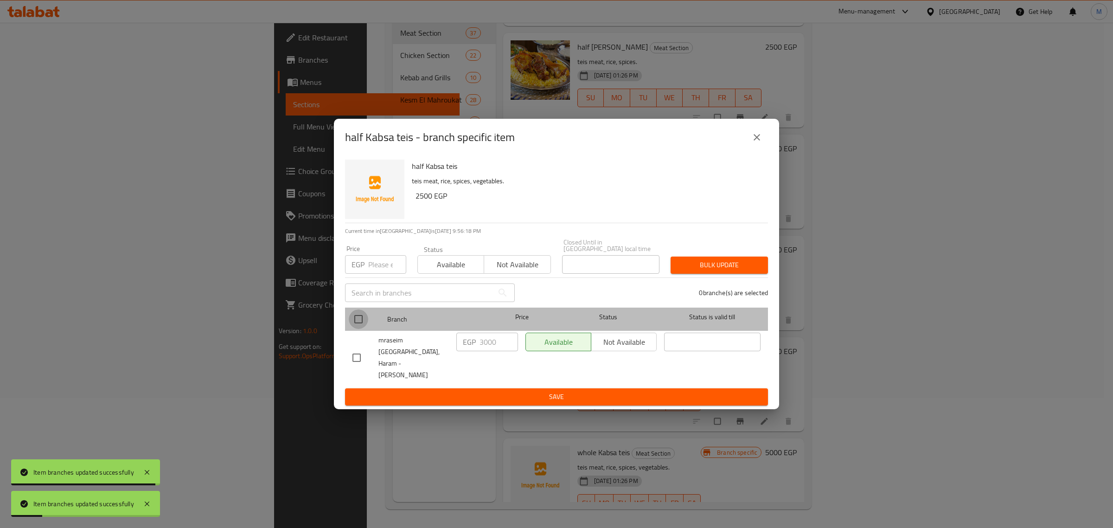
click at [362, 324] on input "checkbox" at bounding box center [358, 318] width 19 height 19
checkbox input "true"
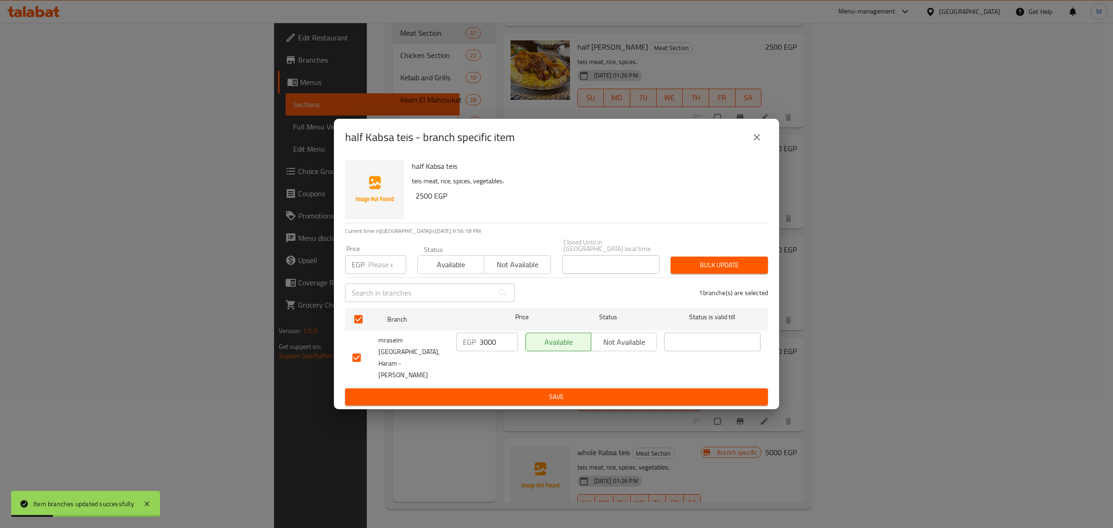
click at [494, 351] on input "3000" at bounding box center [499, 342] width 39 height 19
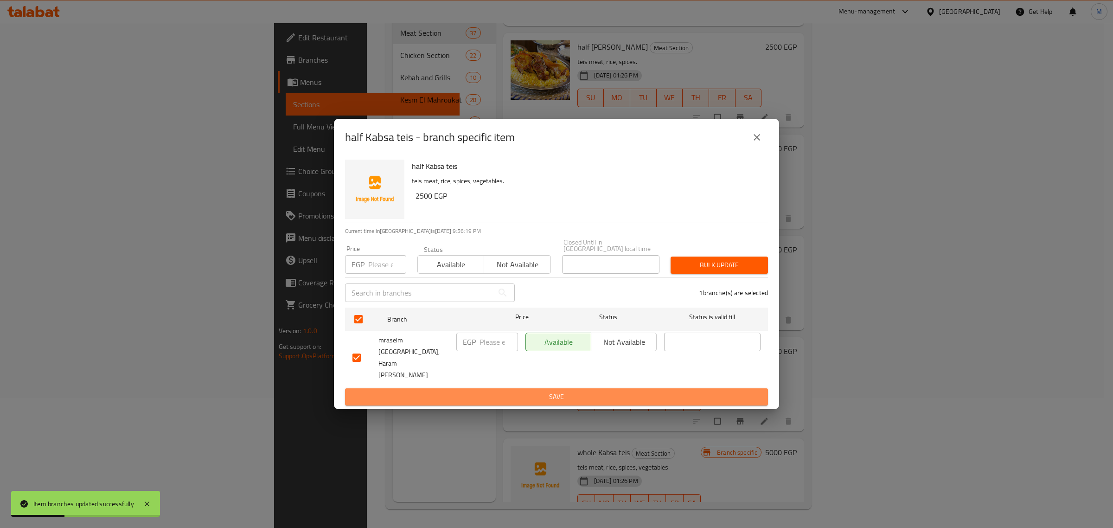
click at [500, 391] on span "Save" at bounding box center [557, 397] width 408 height 12
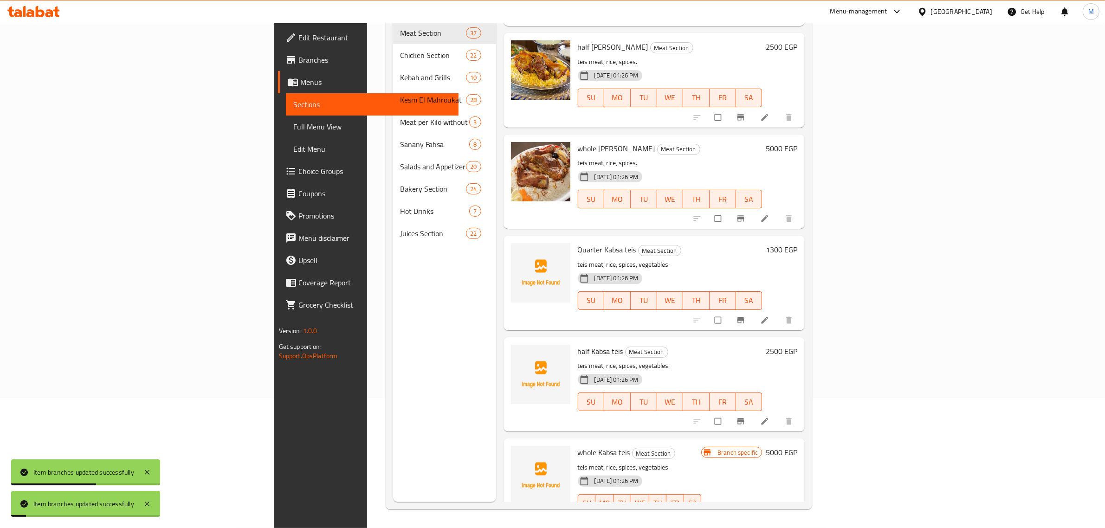
scroll to position [2141, 0]
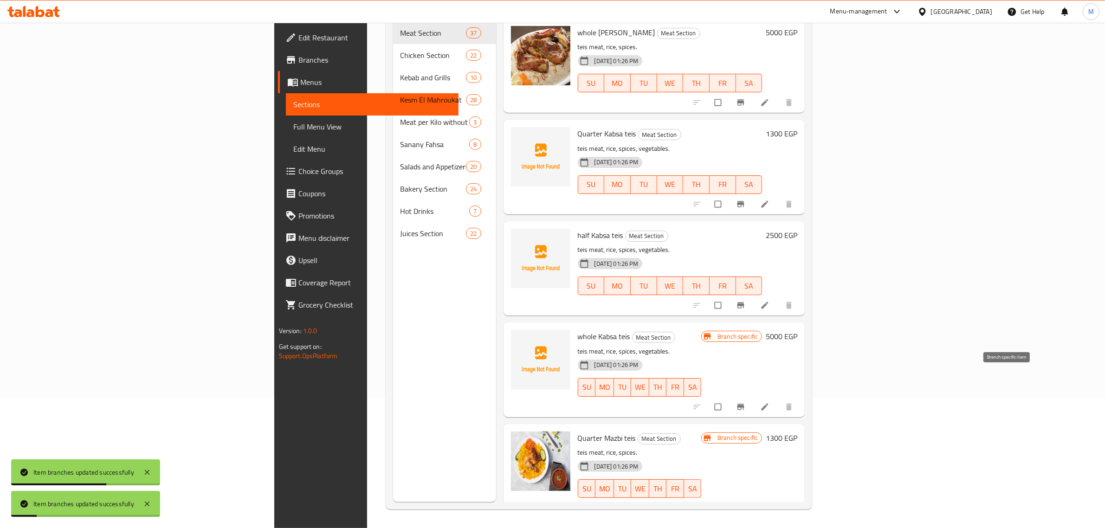
click at [747, 402] on span "Branch-specific-item" at bounding box center [741, 406] width 11 height 9
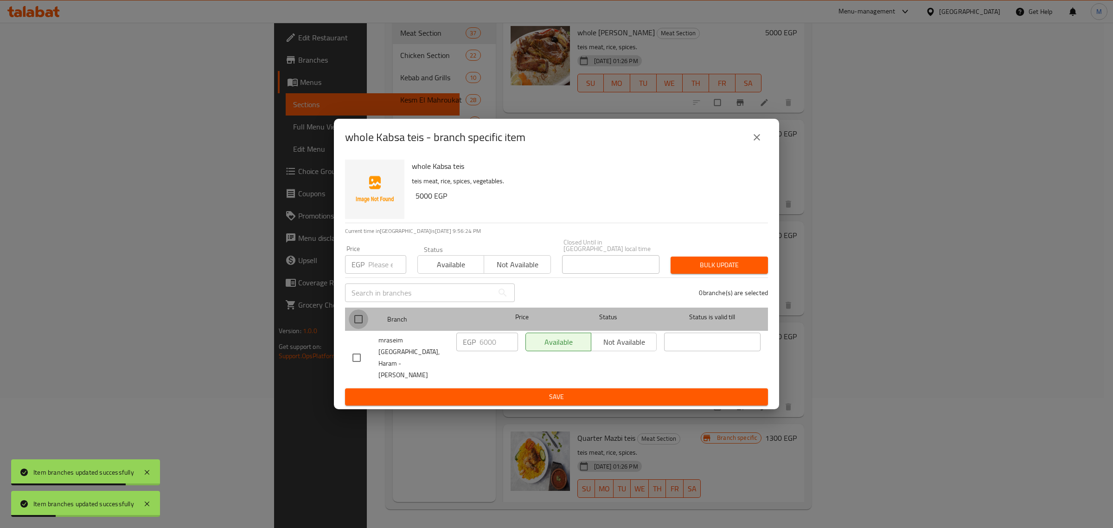
click at [358, 322] on input "checkbox" at bounding box center [358, 318] width 19 height 19
checkbox input "true"
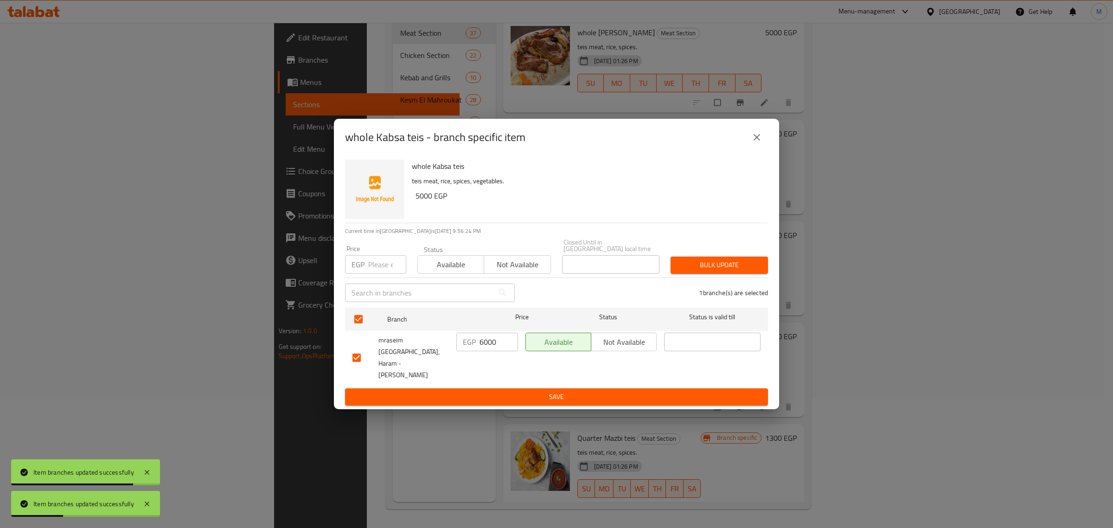
click at [477, 344] on div "EGP 6000 ​" at bounding box center [488, 342] width 62 height 19
click at [486, 351] on input "6000" at bounding box center [499, 342] width 39 height 19
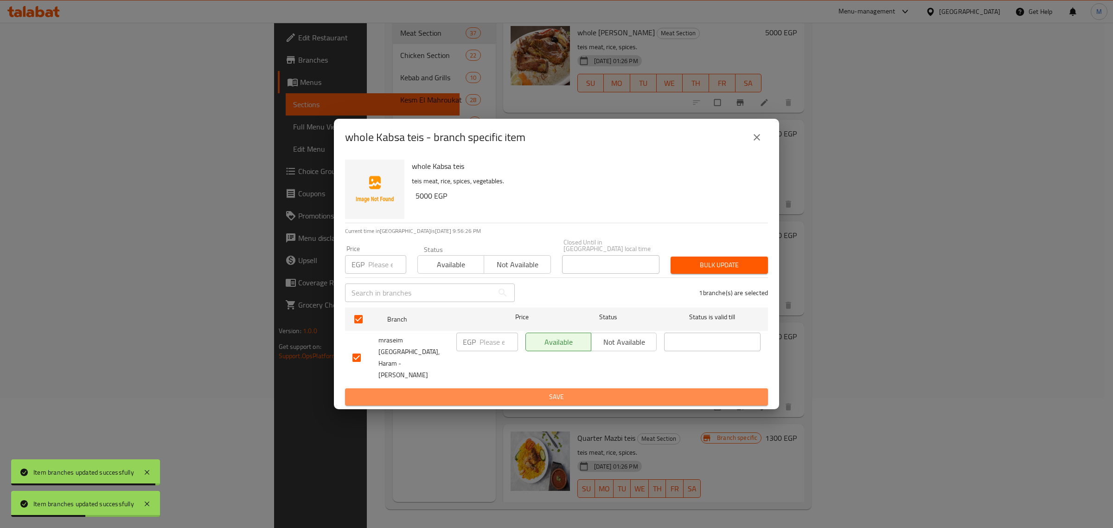
click at [495, 391] on span "Save" at bounding box center [557, 397] width 408 height 12
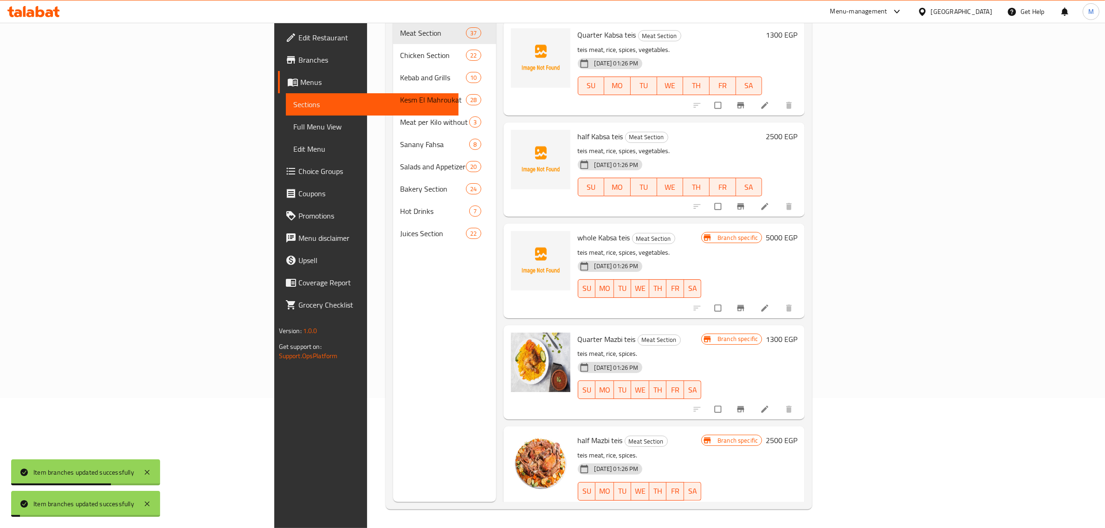
scroll to position [2315, 0]
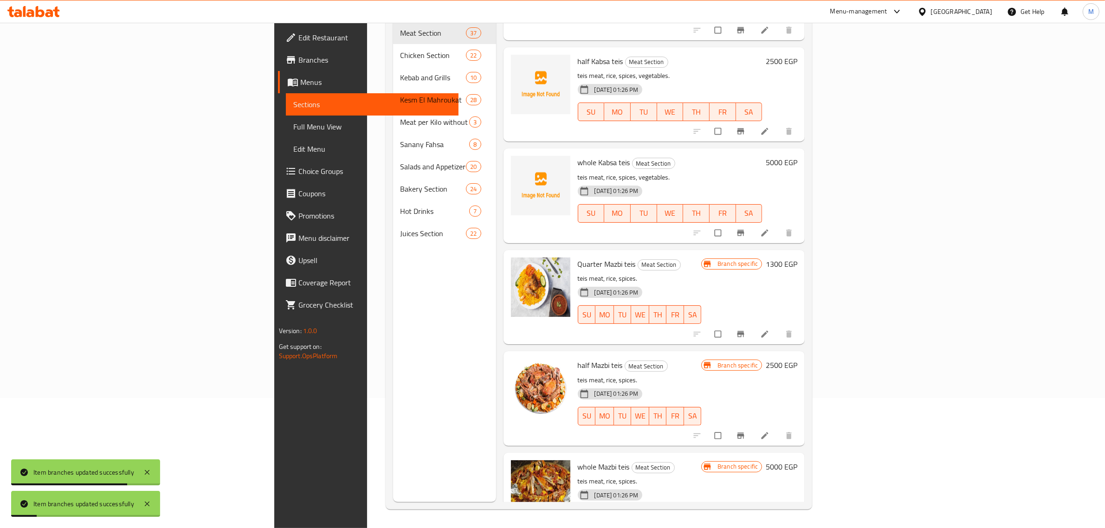
click at [744, 331] on icon "Branch-specific-item" at bounding box center [740, 334] width 7 height 6
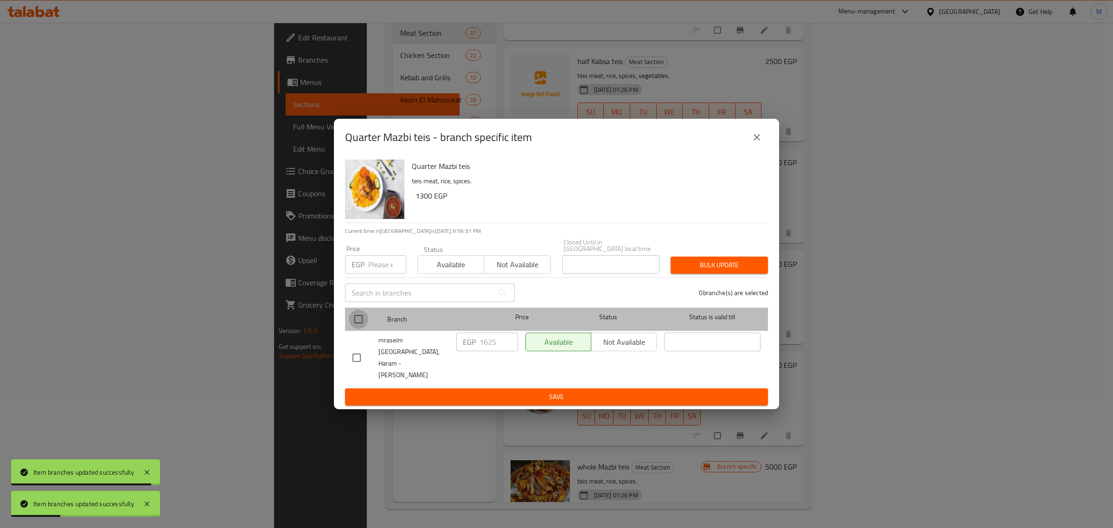
click at [359, 322] on input "checkbox" at bounding box center [358, 318] width 19 height 19
checkbox input "true"
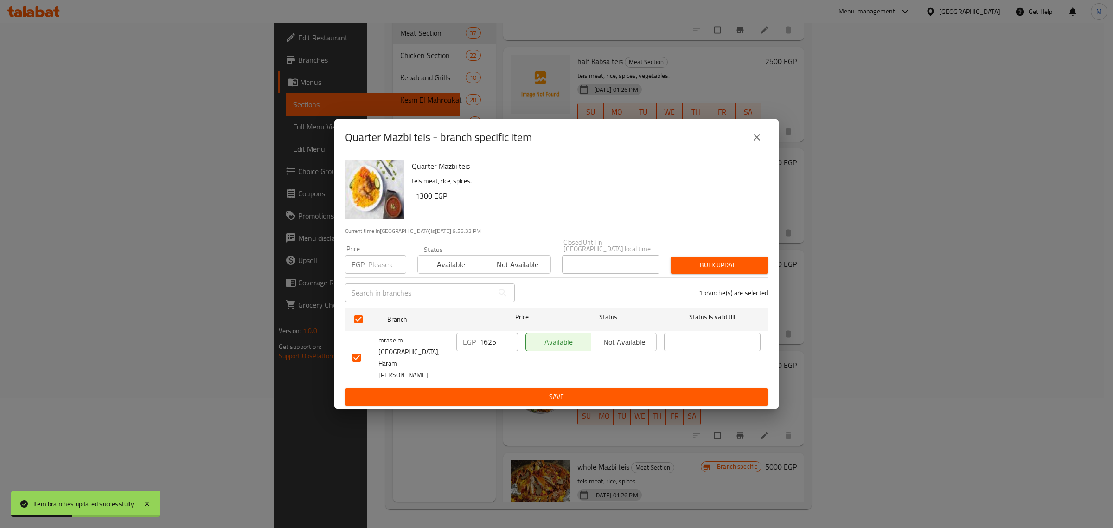
click at [492, 351] on input "1625" at bounding box center [499, 342] width 39 height 19
click at [500, 372] on ul "Branch Price Status Status is valid till mraseim [GEOGRAPHIC_DATA], Haram - Tar…" at bounding box center [556, 346] width 423 height 84
click at [504, 391] on span "Save" at bounding box center [557, 397] width 408 height 12
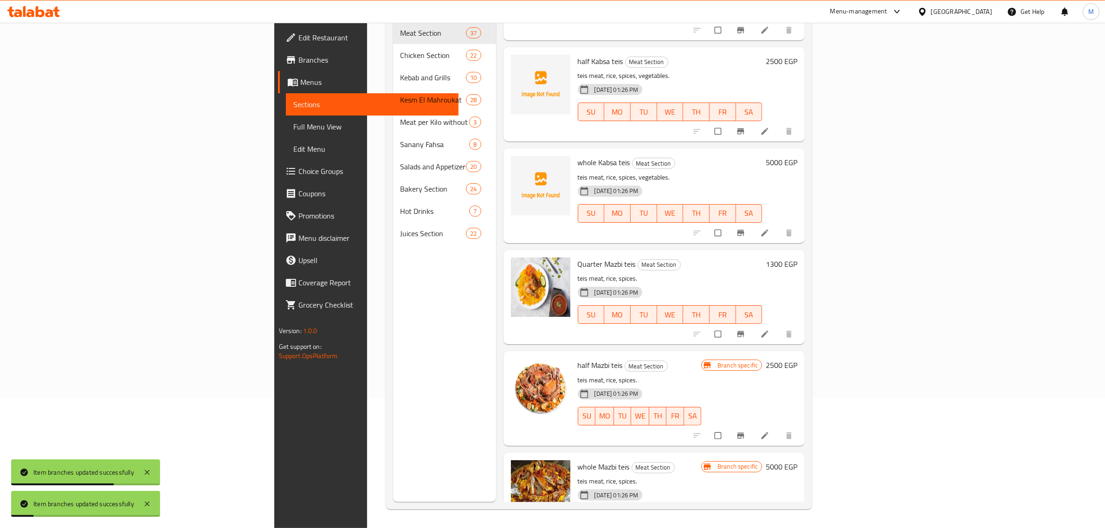
click at [752, 425] on button "Branch-specific-item" at bounding box center [741, 435] width 22 height 20
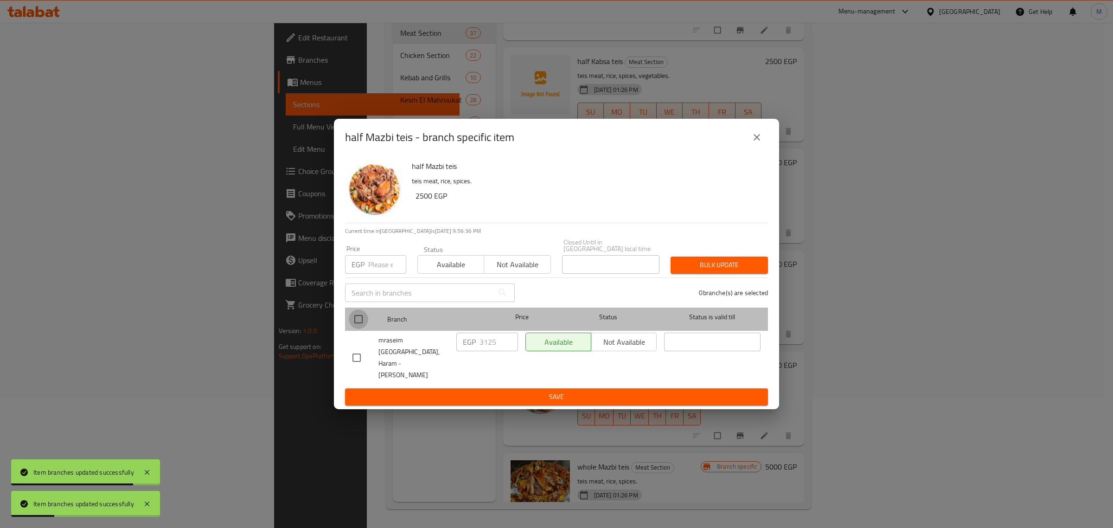
click at [360, 325] on input "checkbox" at bounding box center [358, 318] width 19 height 19
checkbox input "true"
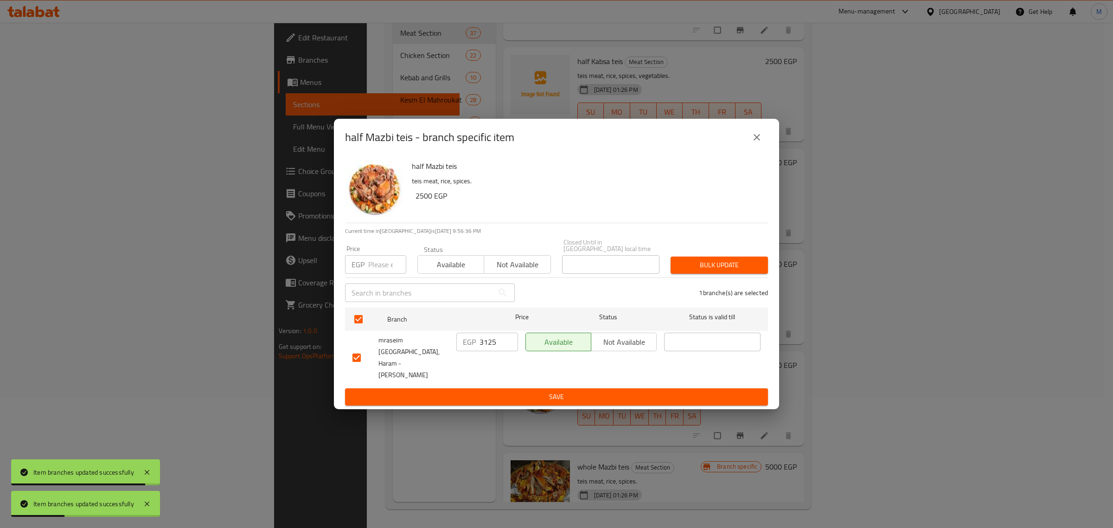
click at [498, 345] on input "3125" at bounding box center [499, 342] width 39 height 19
click at [506, 391] on span "Save" at bounding box center [557, 397] width 408 height 12
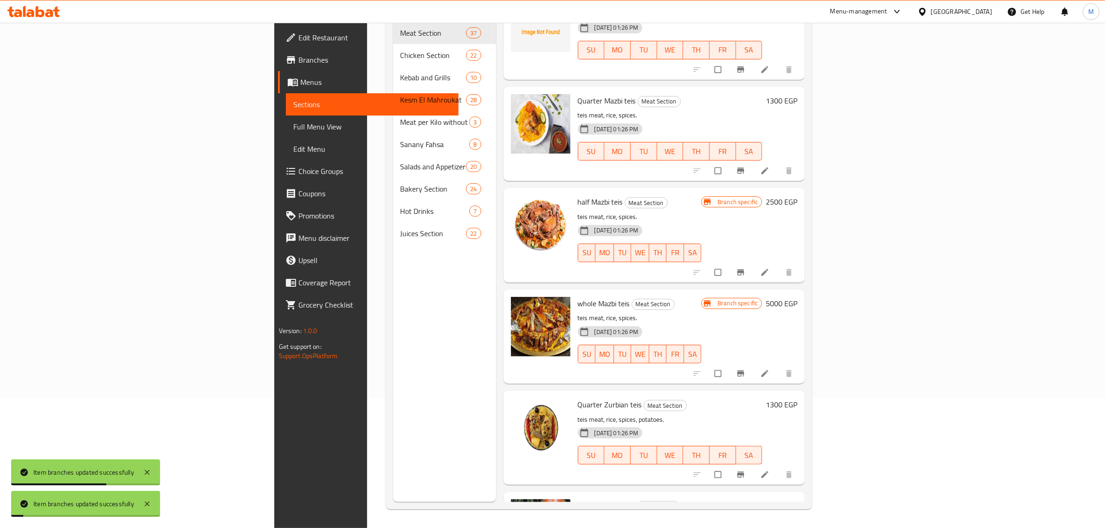
scroll to position [2489, 0]
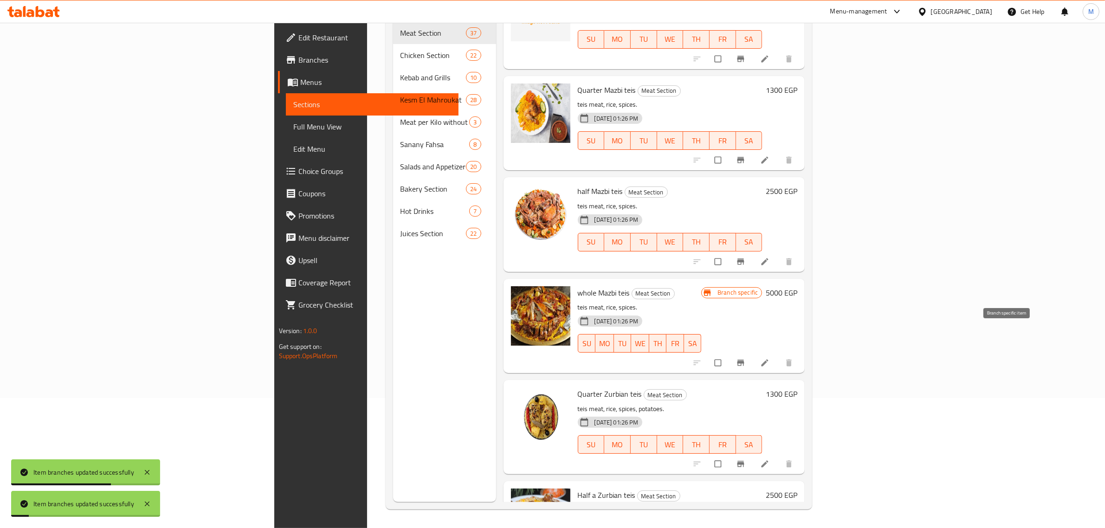
click at [745, 358] on icon "Branch-specific-item" at bounding box center [740, 362] width 9 height 9
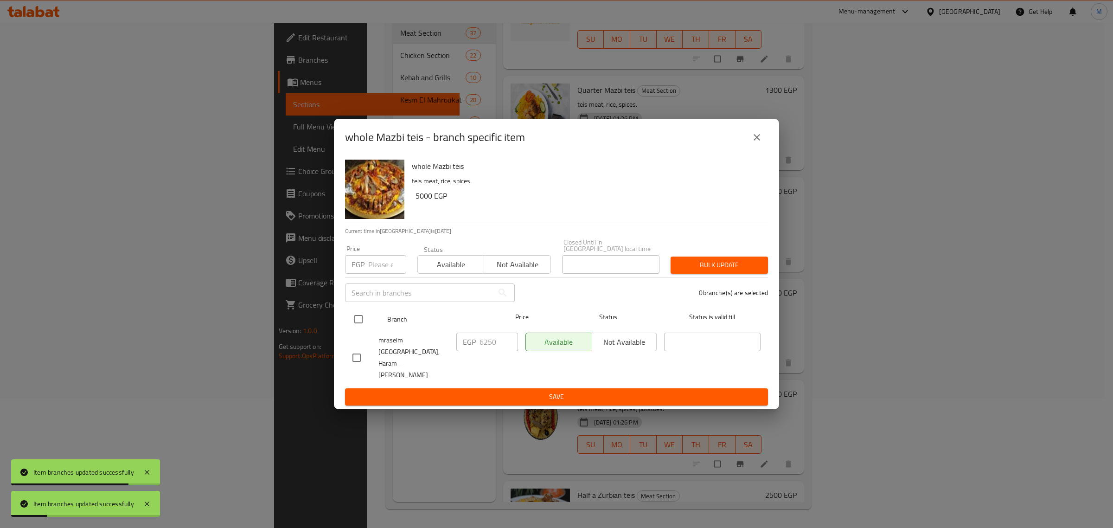
click at [380, 323] on div at bounding box center [366, 319] width 35 height 27
click at [367, 326] on input "checkbox" at bounding box center [358, 318] width 19 height 19
checkbox input "true"
click at [498, 344] on input "6250" at bounding box center [499, 342] width 39 height 19
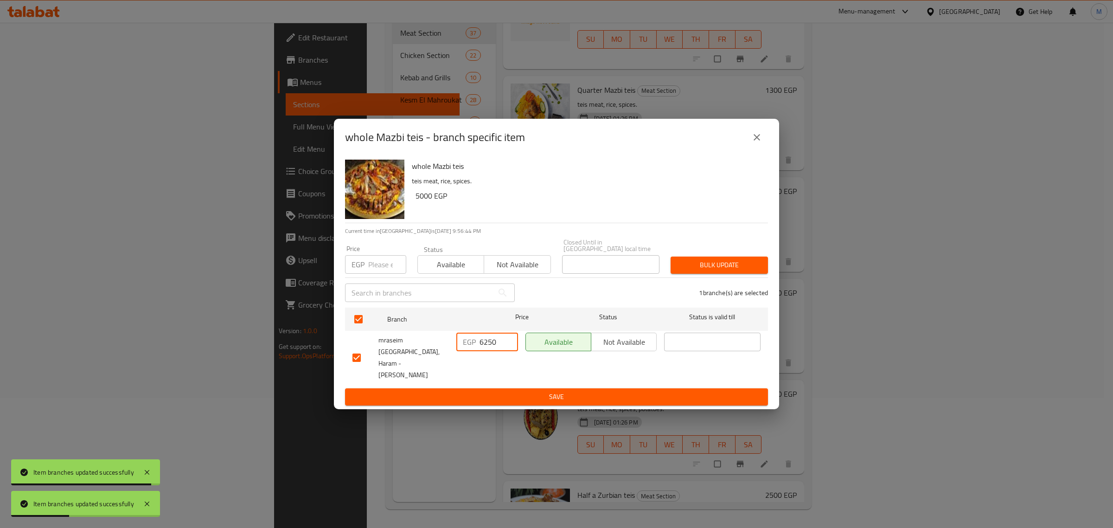
click at [498, 344] on input "6250" at bounding box center [499, 342] width 39 height 19
click at [507, 391] on span "Save" at bounding box center [557, 397] width 408 height 12
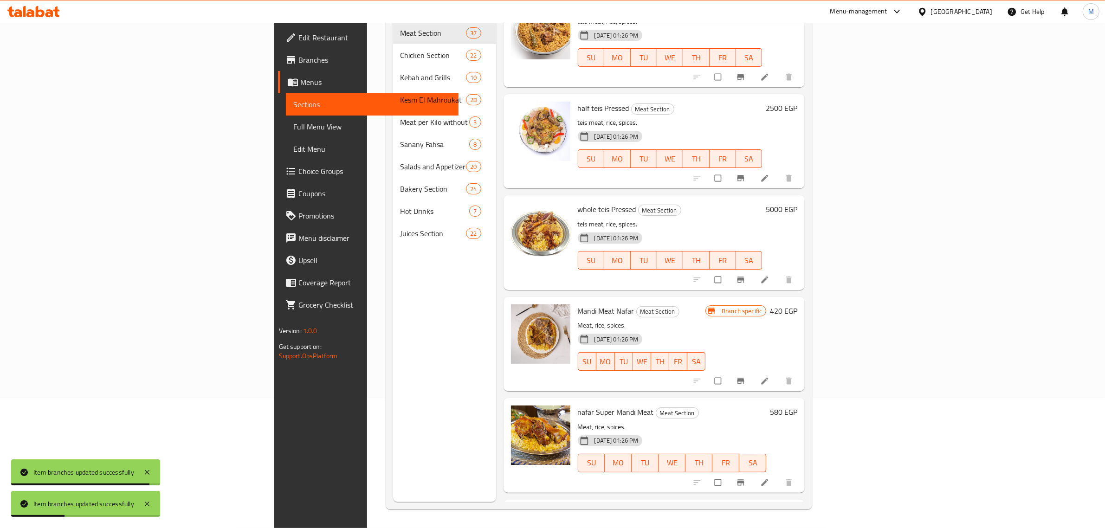
scroll to position [1445, 0]
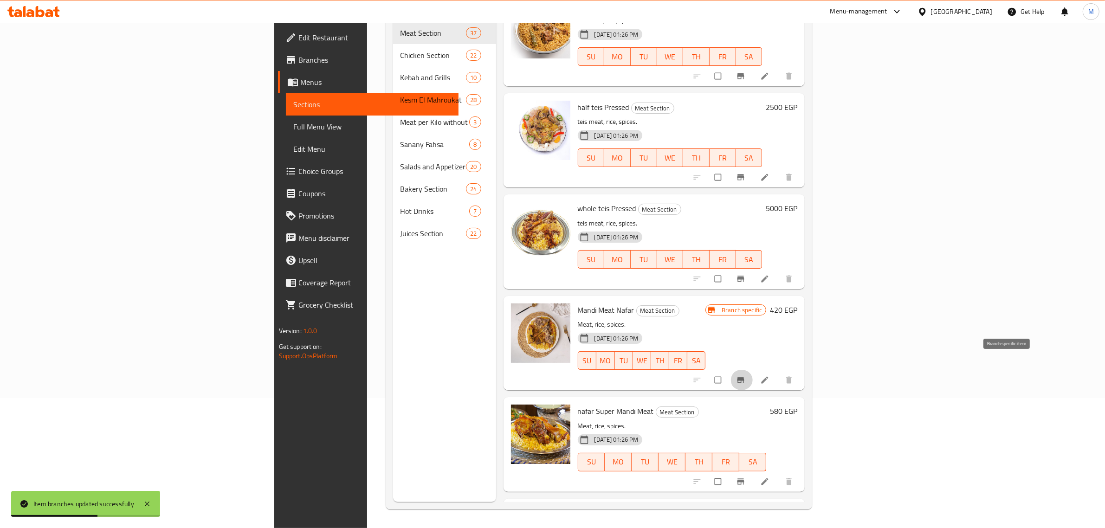
click at [745, 375] on icon "Branch-specific-item" at bounding box center [740, 379] width 9 height 9
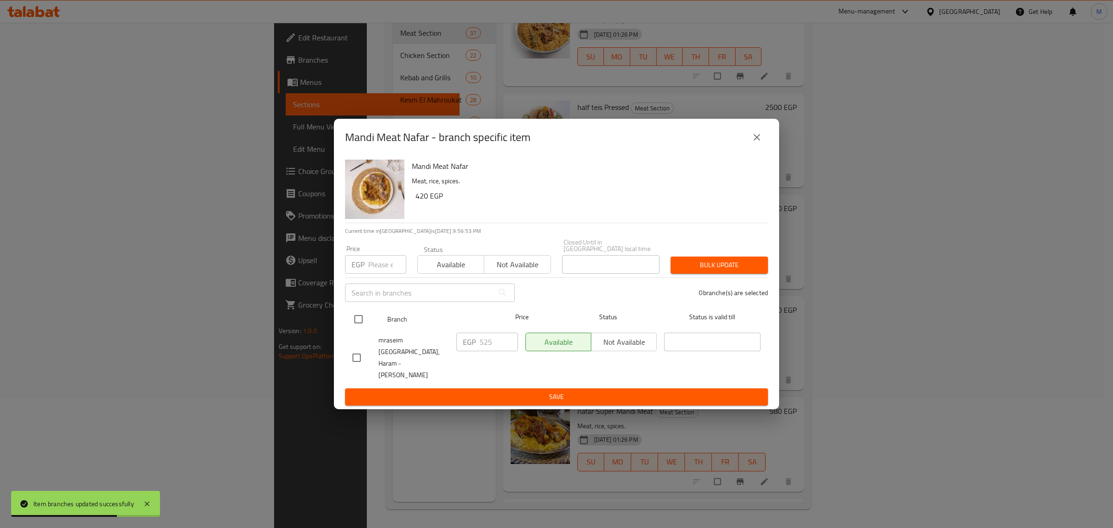
click at [354, 329] on input "checkbox" at bounding box center [358, 318] width 19 height 19
checkbox input "true"
click at [496, 350] on input "525" at bounding box center [499, 342] width 39 height 19
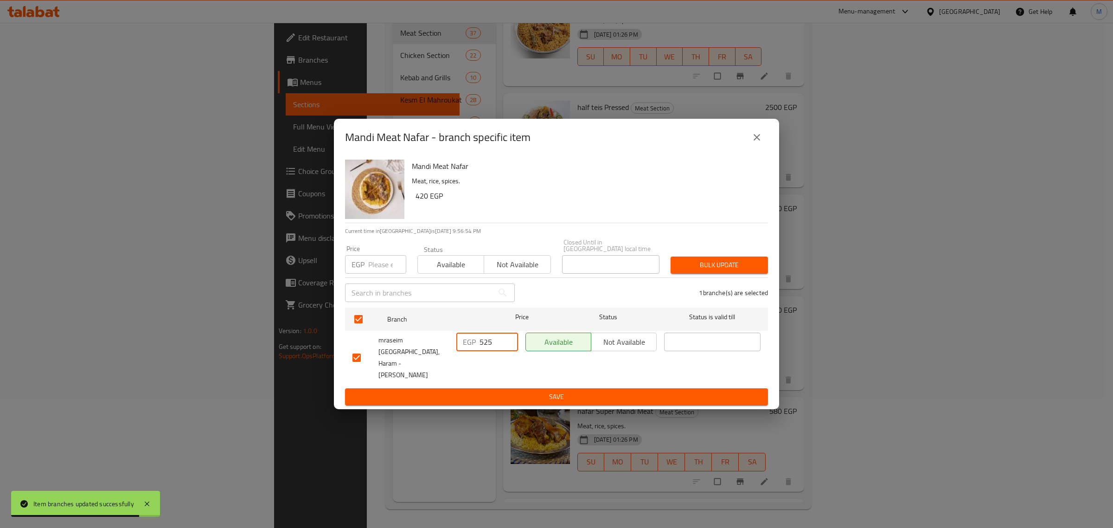
click at [496, 350] on input "525" at bounding box center [499, 342] width 39 height 19
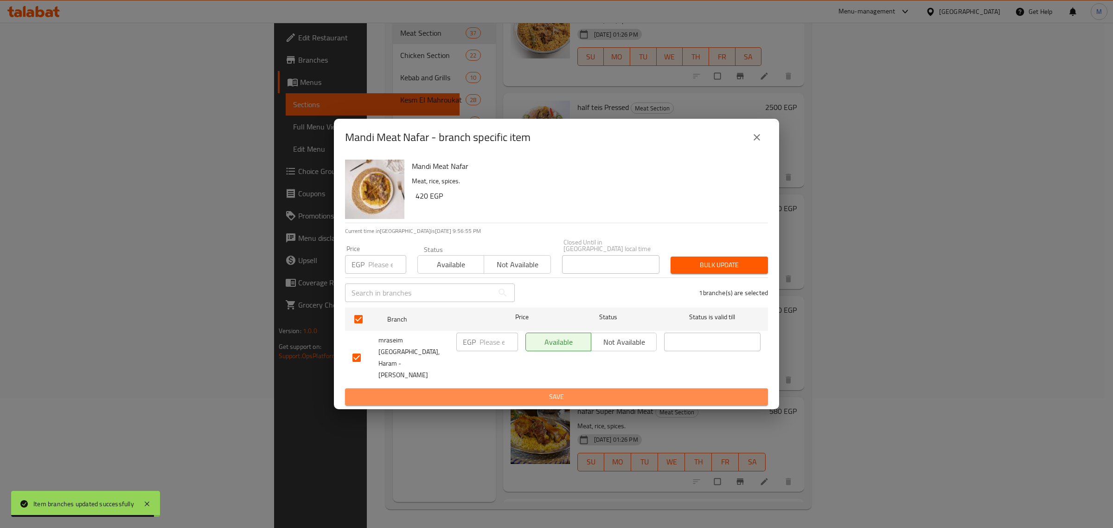
click at [507, 389] on button "Save" at bounding box center [556, 396] width 423 height 17
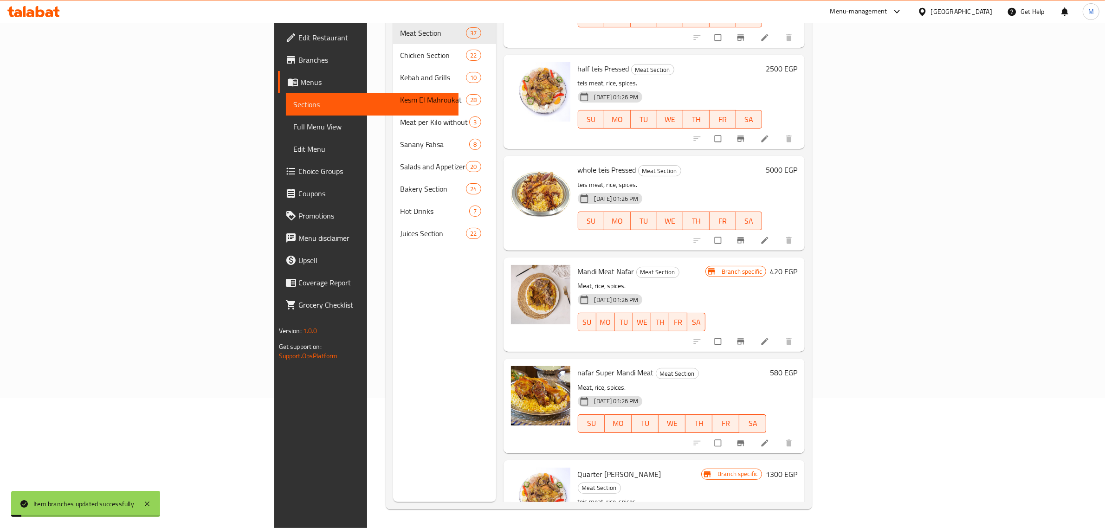
scroll to position [1561, 0]
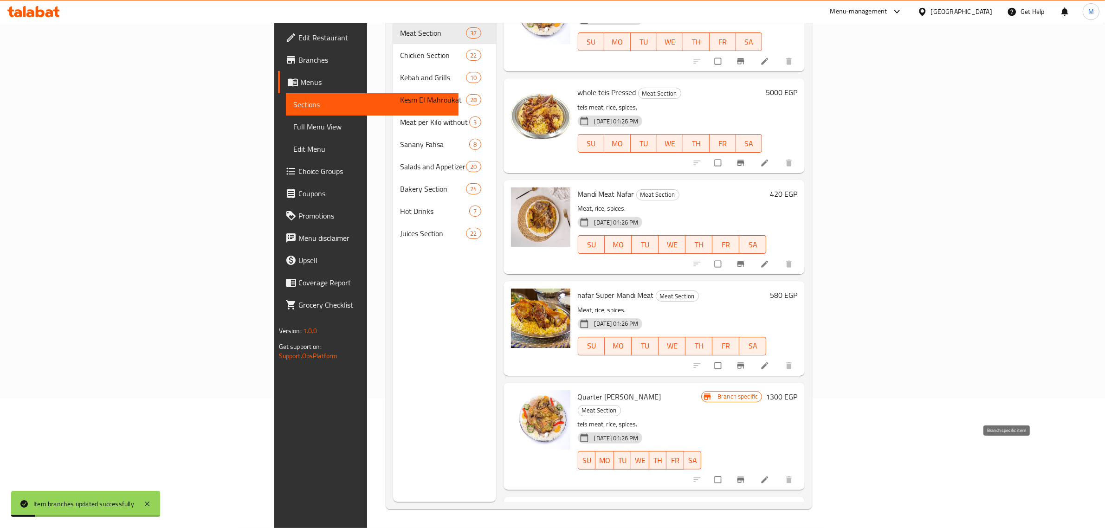
click at [744, 477] on icon "Branch-specific-item" at bounding box center [740, 480] width 7 height 6
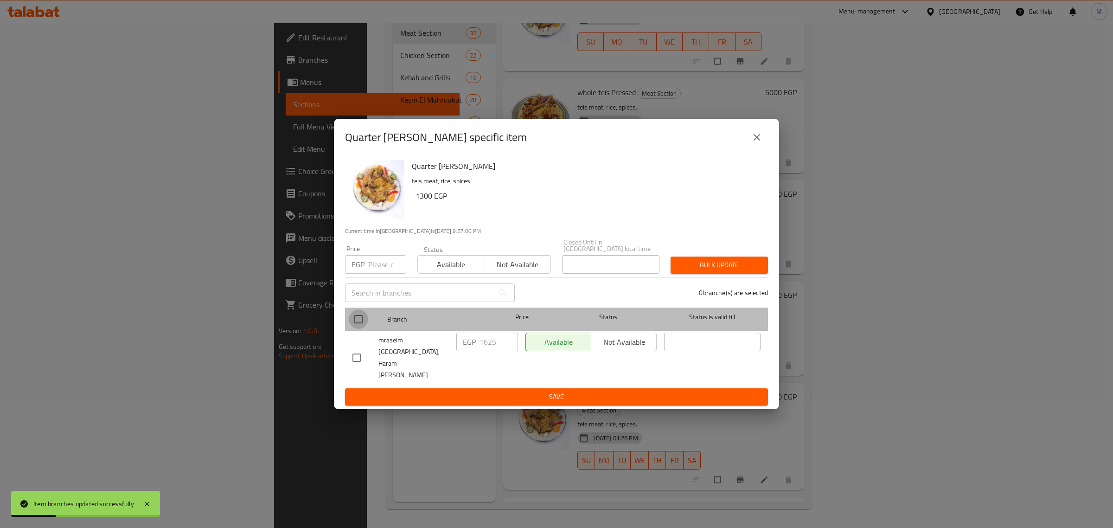
click at [358, 322] on input "checkbox" at bounding box center [358, 318] width 19 height 19
checkbox input "true"
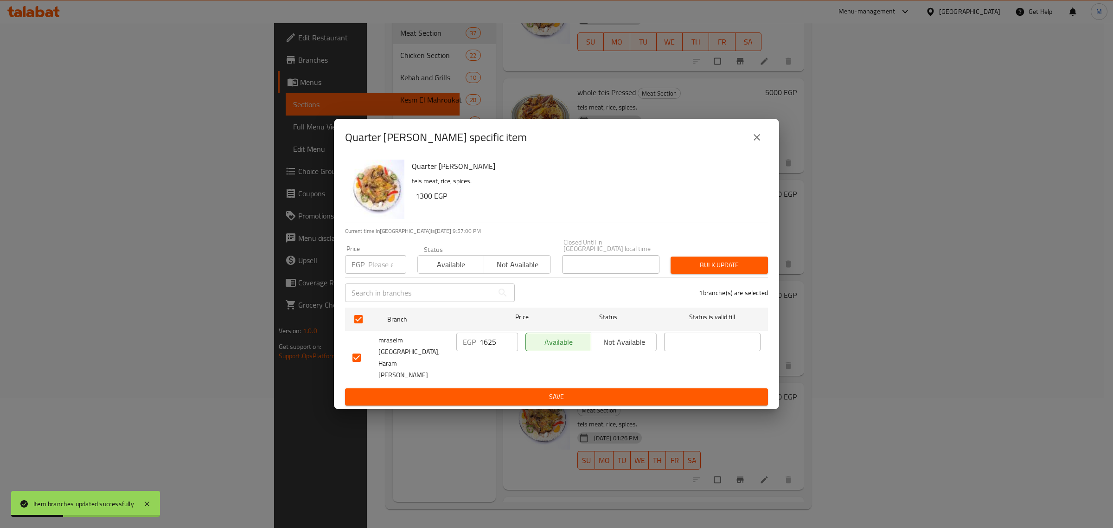
click at [472, 347] on p "EGP" at bounding box center [469, 341] width 13 height 11
click at [486, 351] on input "1625" at bounding box center [499, 342] width 39 height 19
click at [495, 391] on span "Save" at bounding box center [557, 397] width 408 height 12
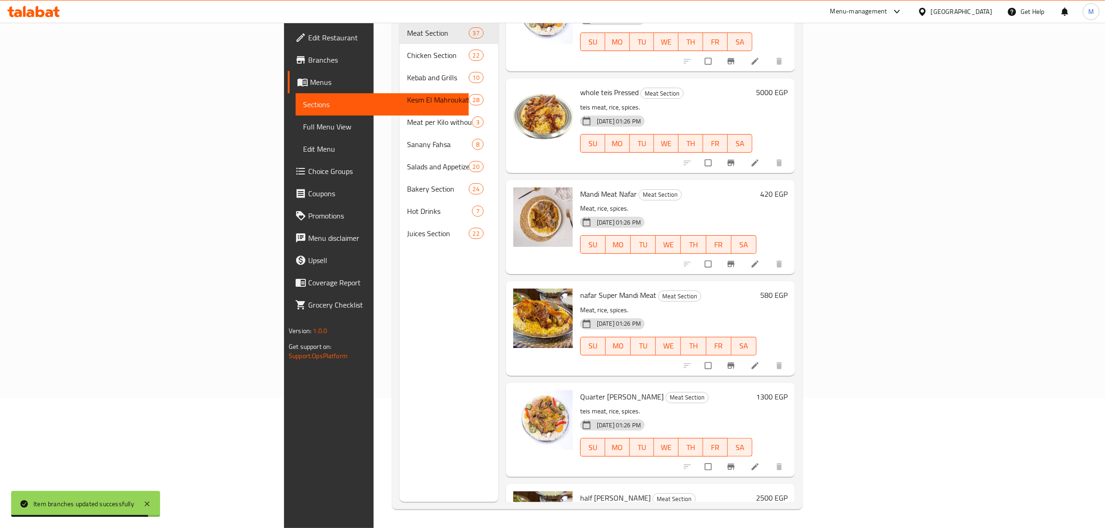
click at [308, 58] on span "Branches" at bounding box center [384, 59] width 153 height 11
